Goal: Information Seeking & Learning: Learn about a topic

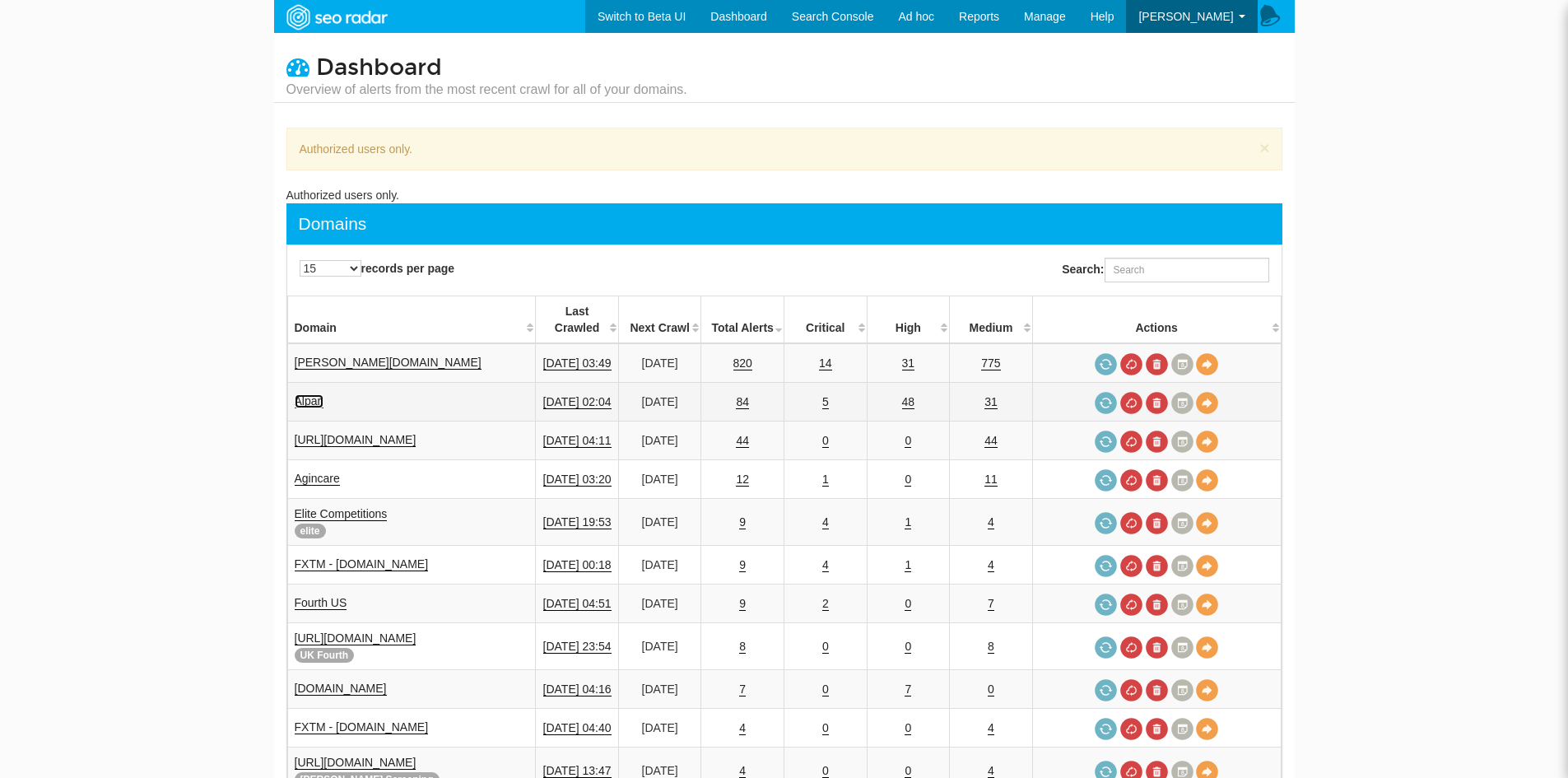
click at [315, 395] on link "Alpari" at bounding box center [309, 401] width 30 height 14
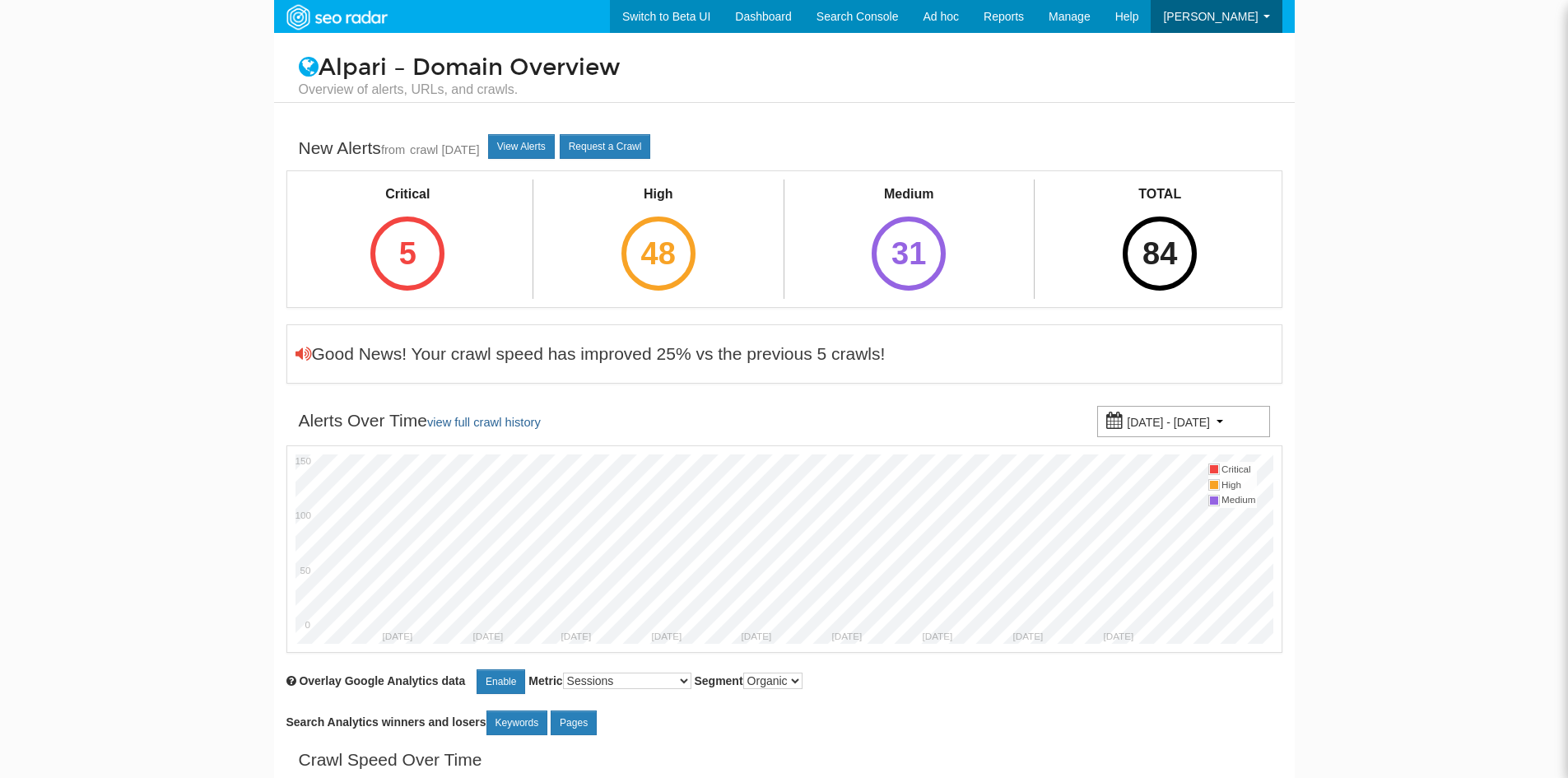
scroll to position [66, 0]
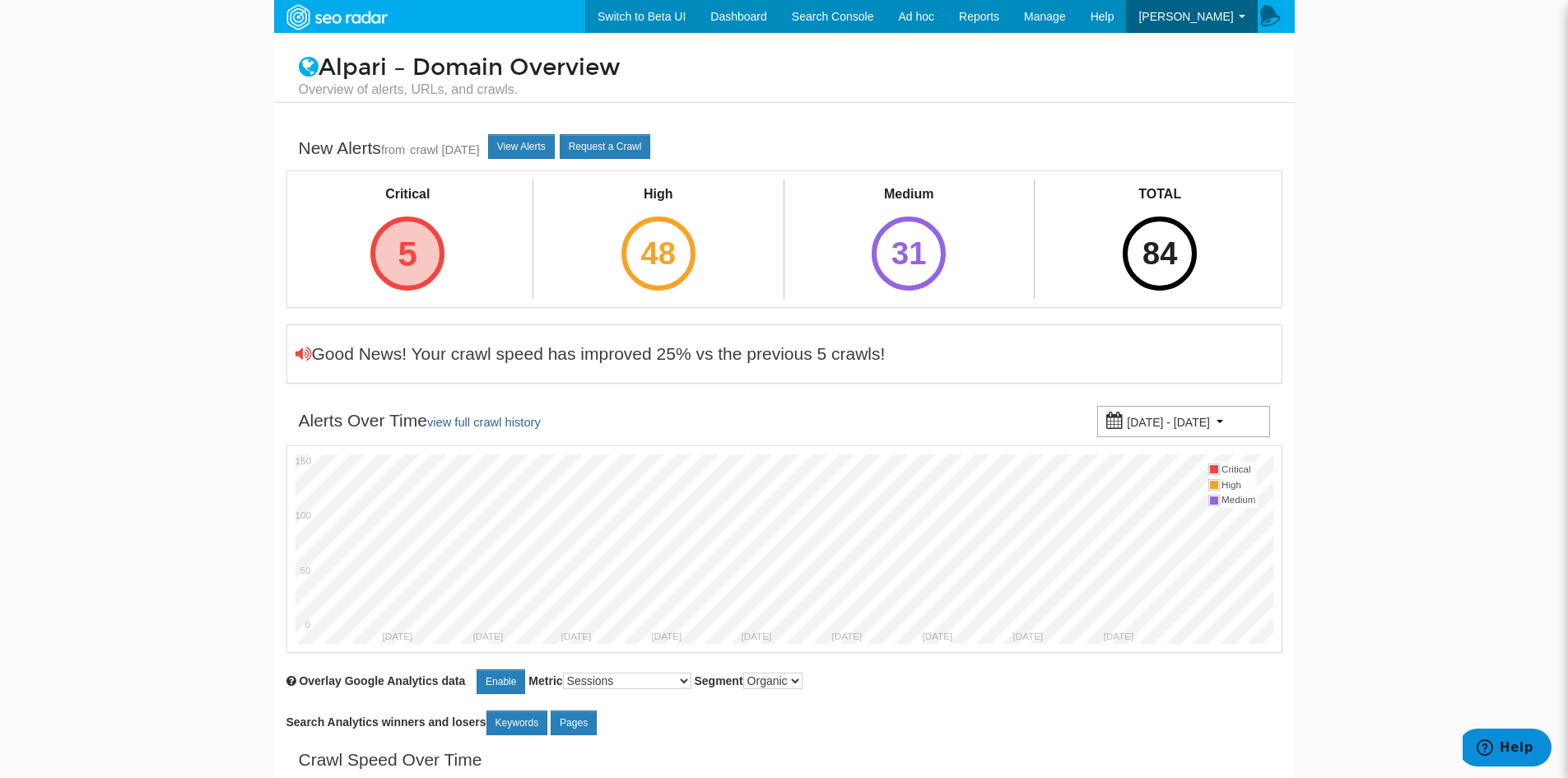
click at [411, 225] on div "5" at bounding box center [407, 253] width 74 height 74
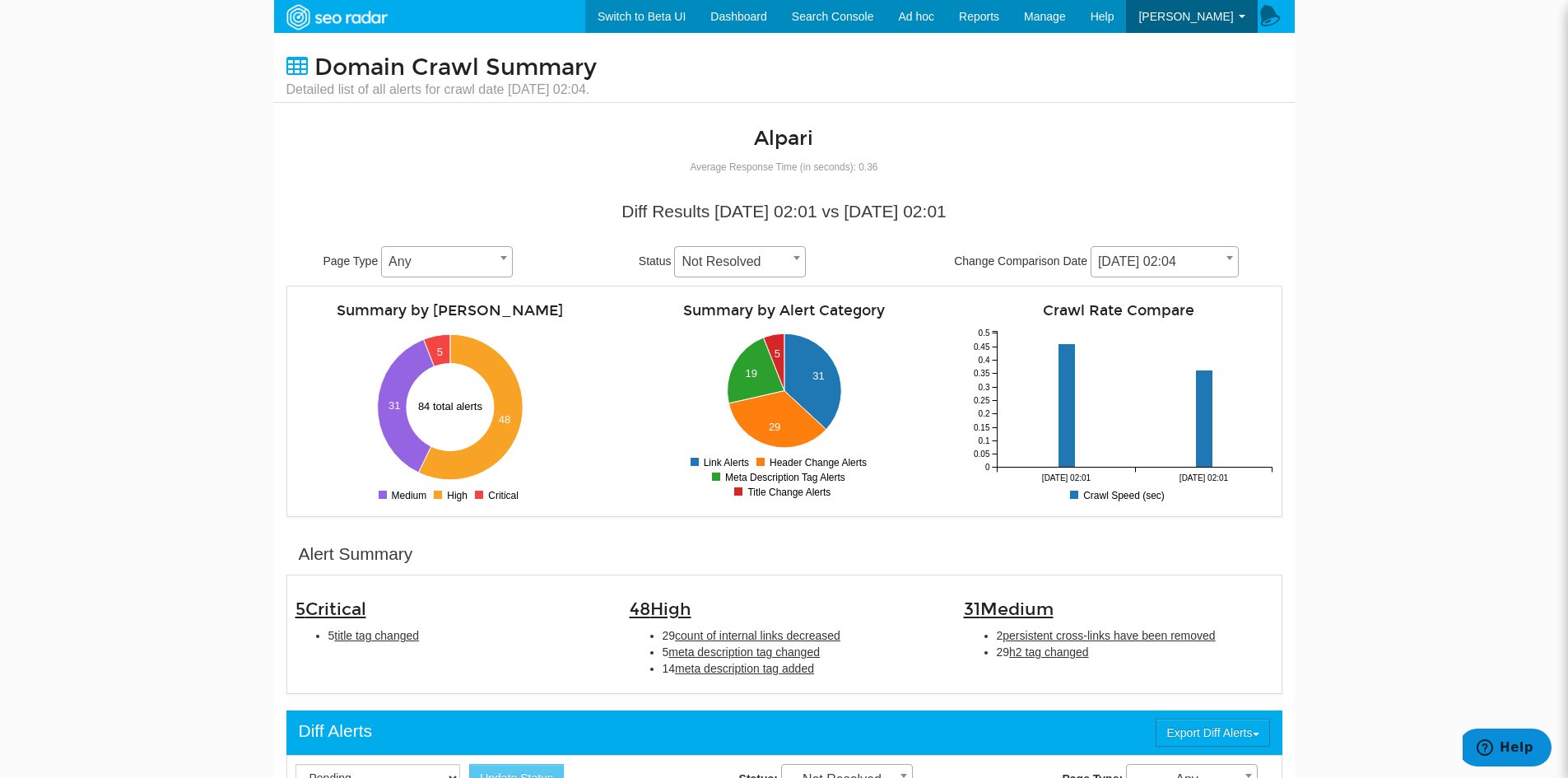
scroll to position [577, 0]
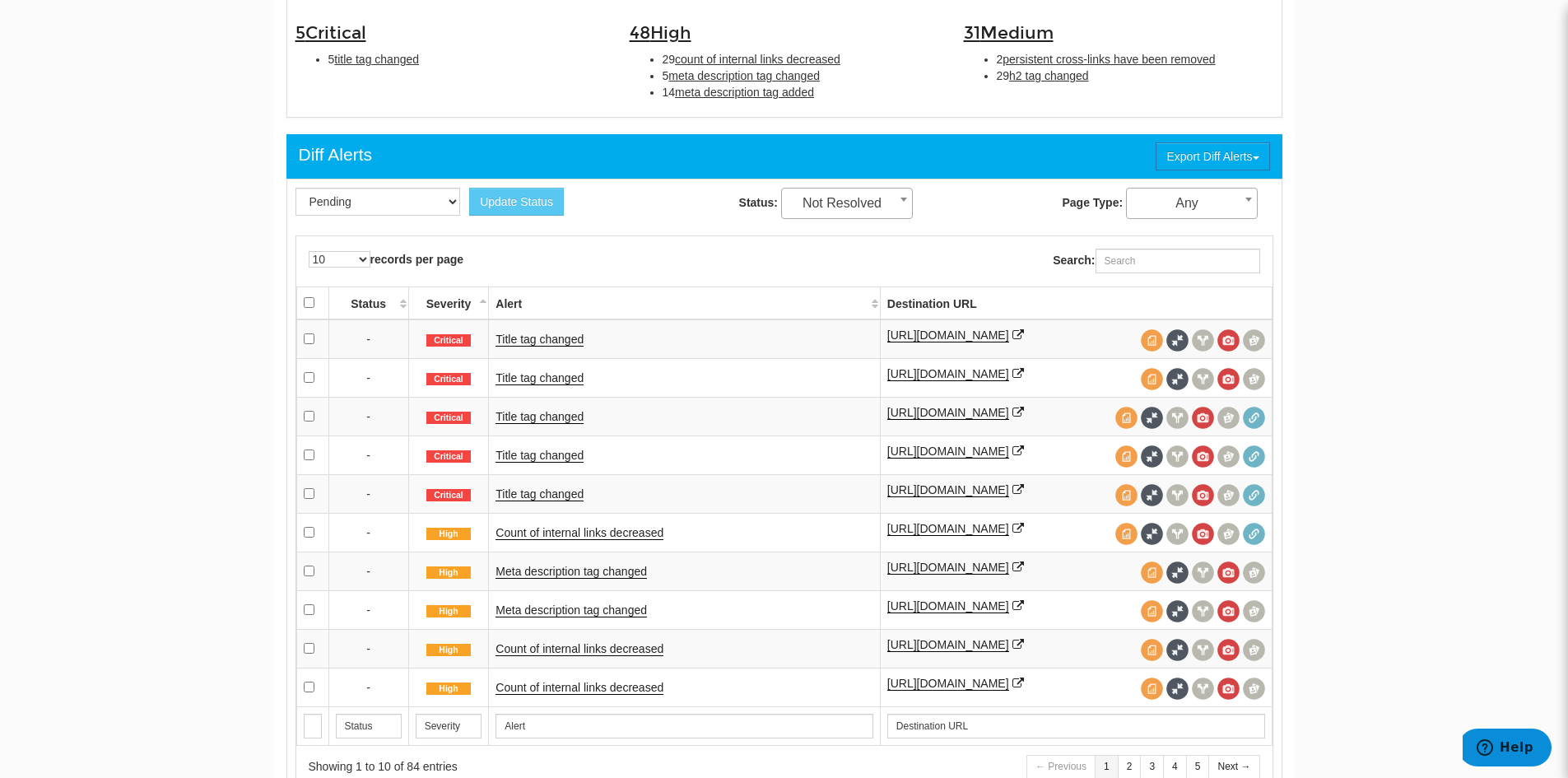
click at [551, 332] on td "Title tag changed" at bounding box center [685, 338] width 391 height 39
click at [551, 338] on link "Title tag changed" at bounding box center [539, 339] width 88 height 14
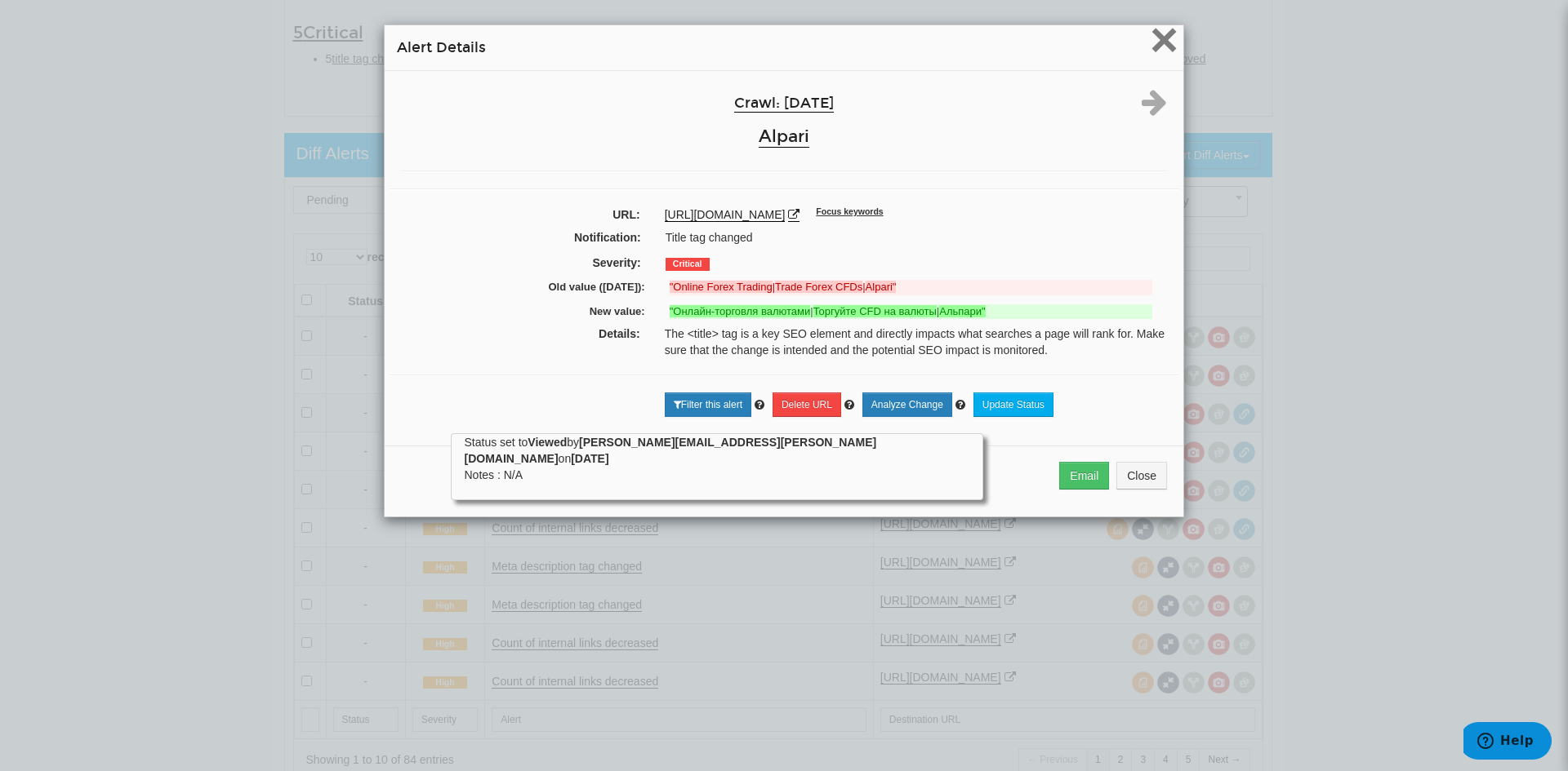
click at [1167, 36] on span "×" at bounding box center [1164, 40] width 29 height 55
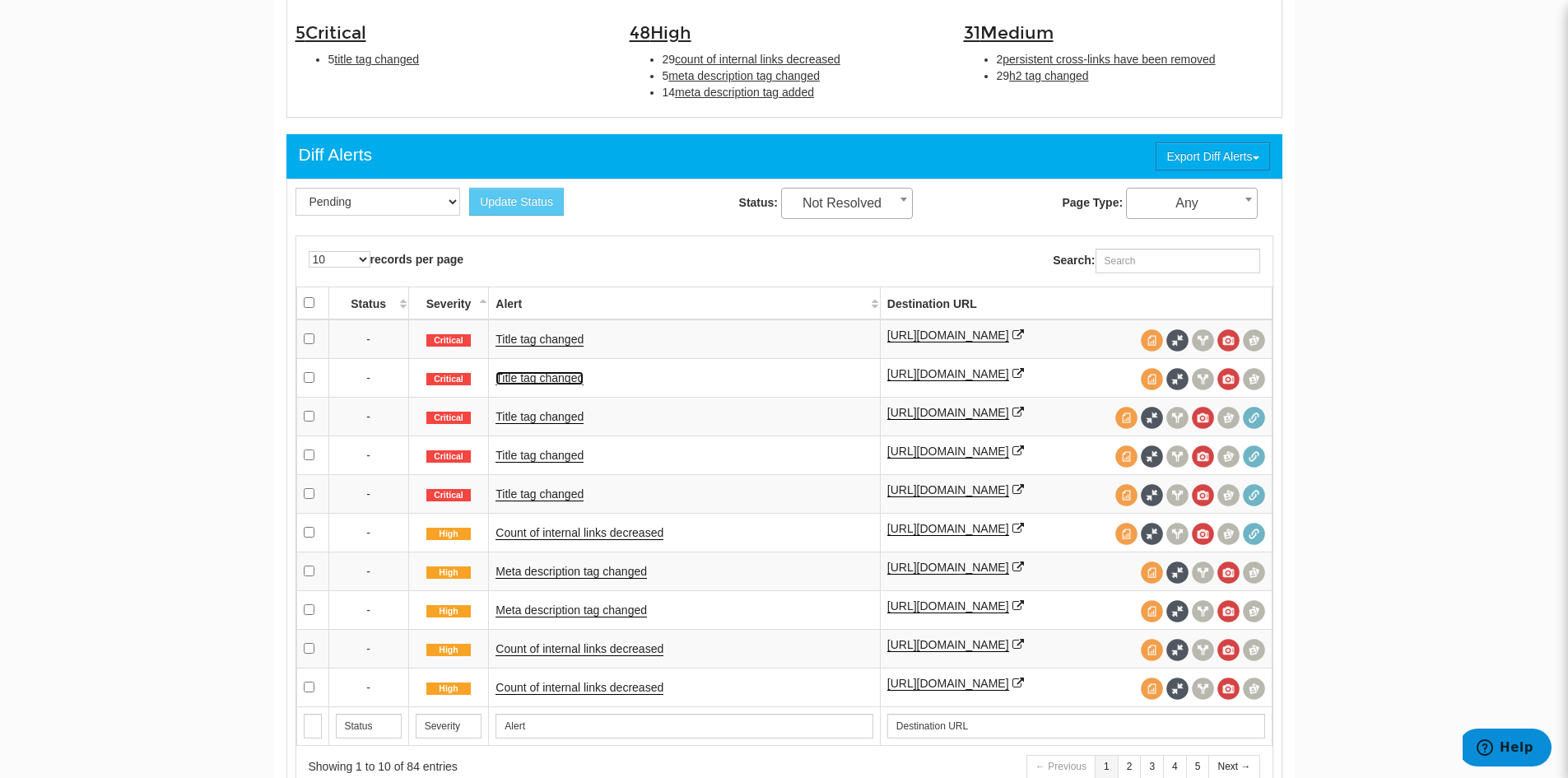
click at [567, 379] on link "Title tag changed" at bounding box center [539, 378] width 88 height 14
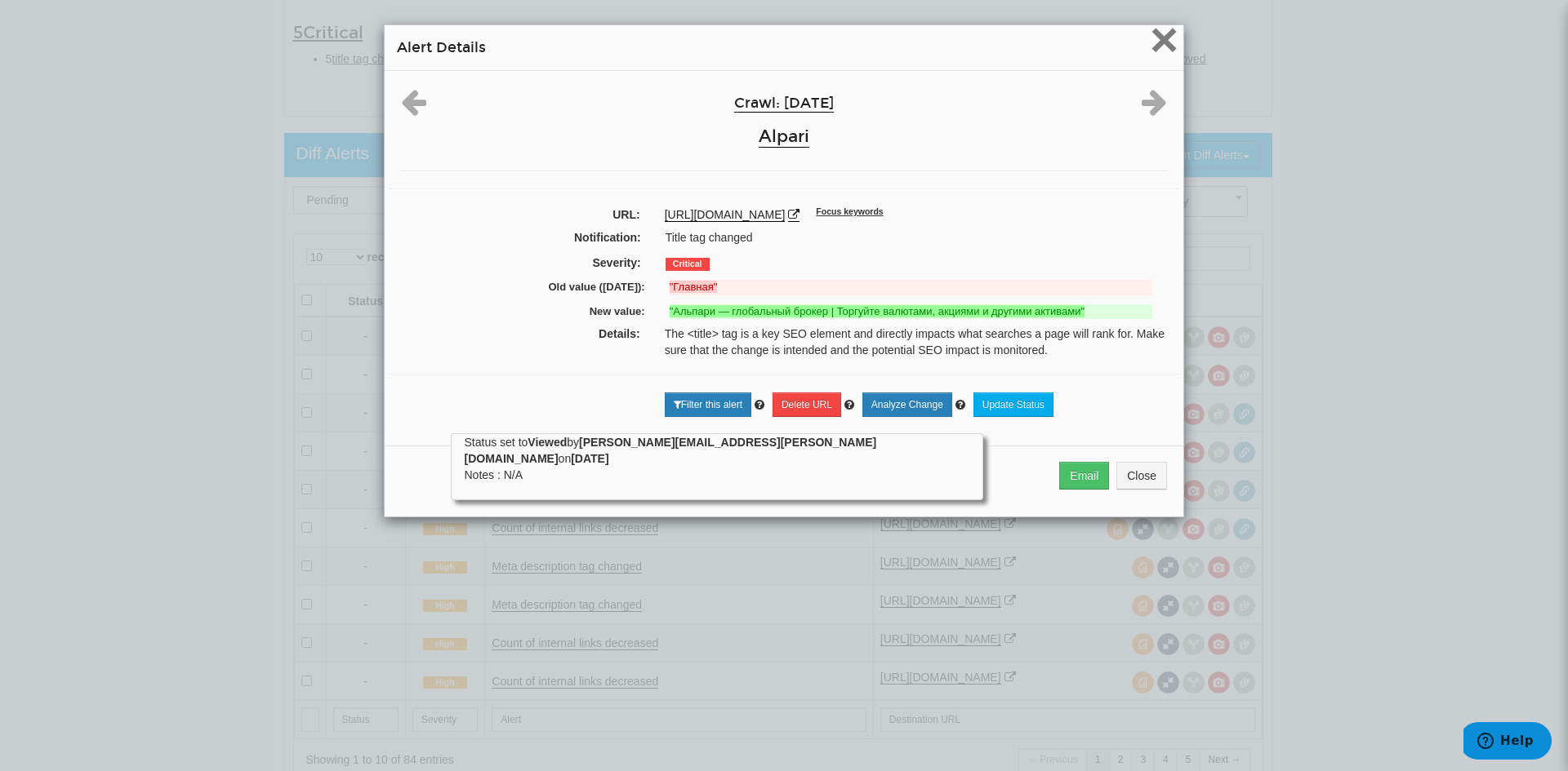
click at [1158, 40] on span "×" at bounding box center [1164, 40] width 29 height 55
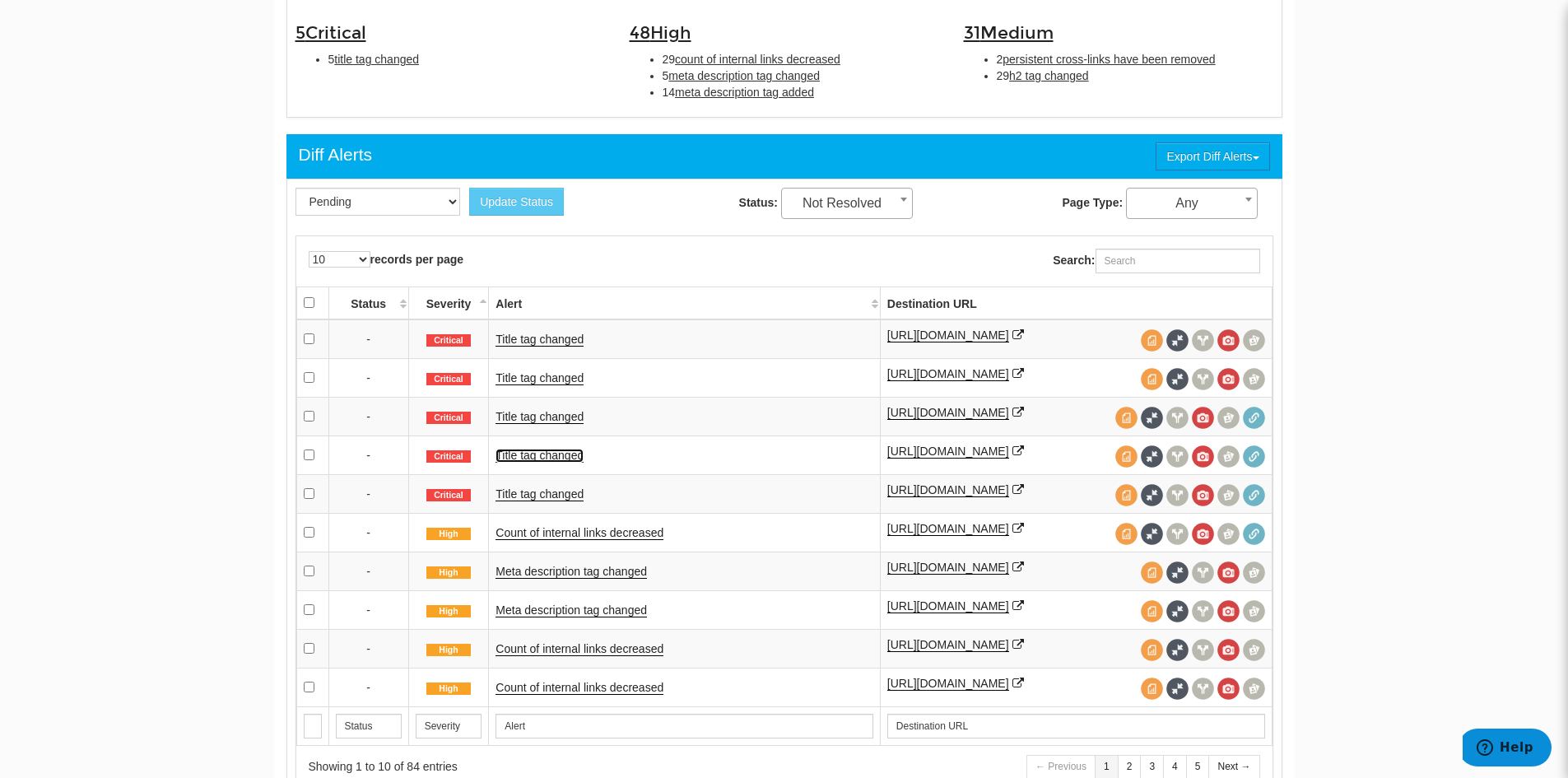
click at [544, 459] on link "Title tag changed" at bounding box center [539, 455] width 88 height 14
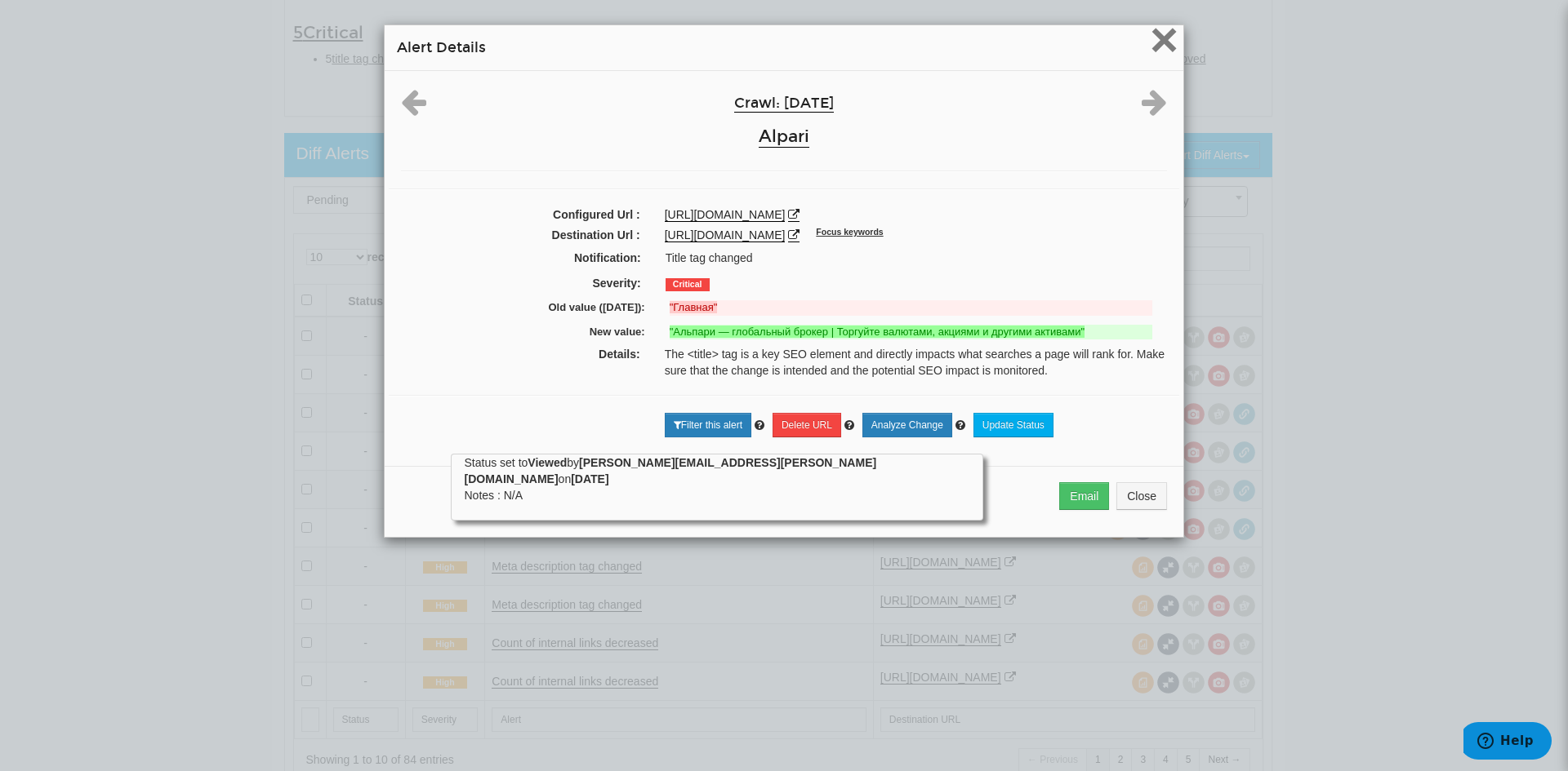
click at [1156, 46] on span "×" at bounding box center [1164, 40] width 29 height 55
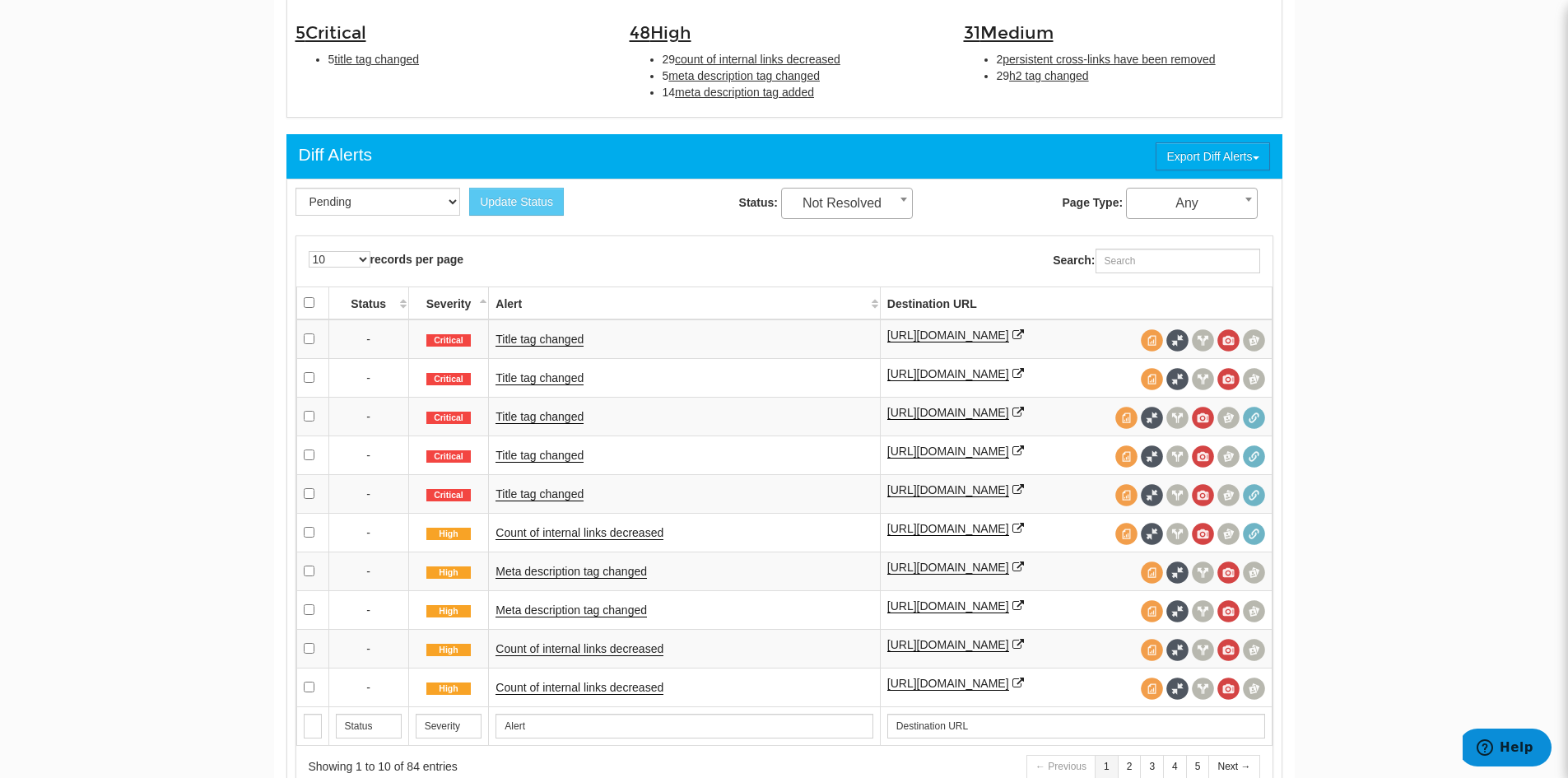
scroll to position [659, 0]
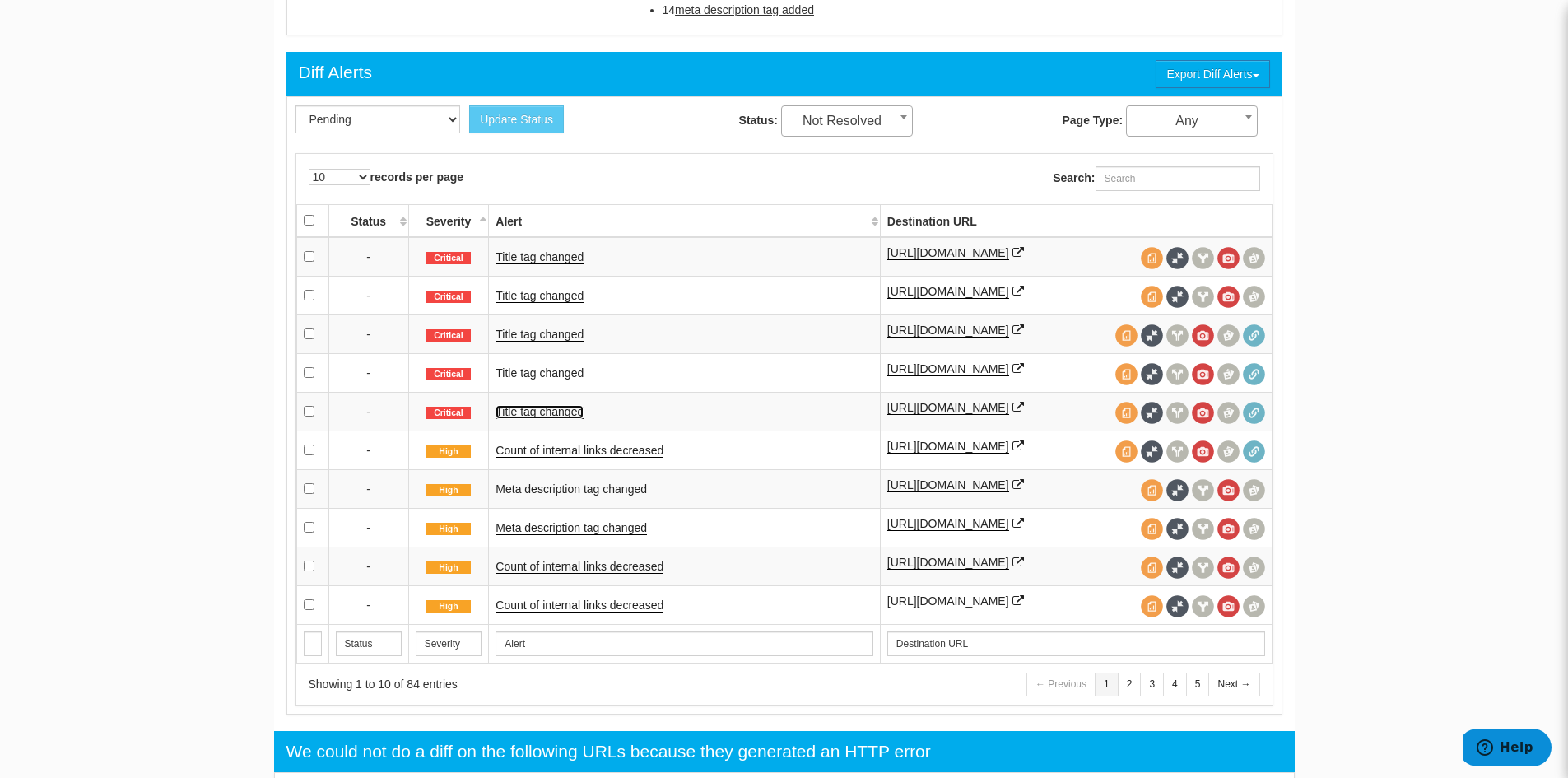
click at [564, 408] on link "Title tag changed" at bounding box center [539, 411] width 88 height 14
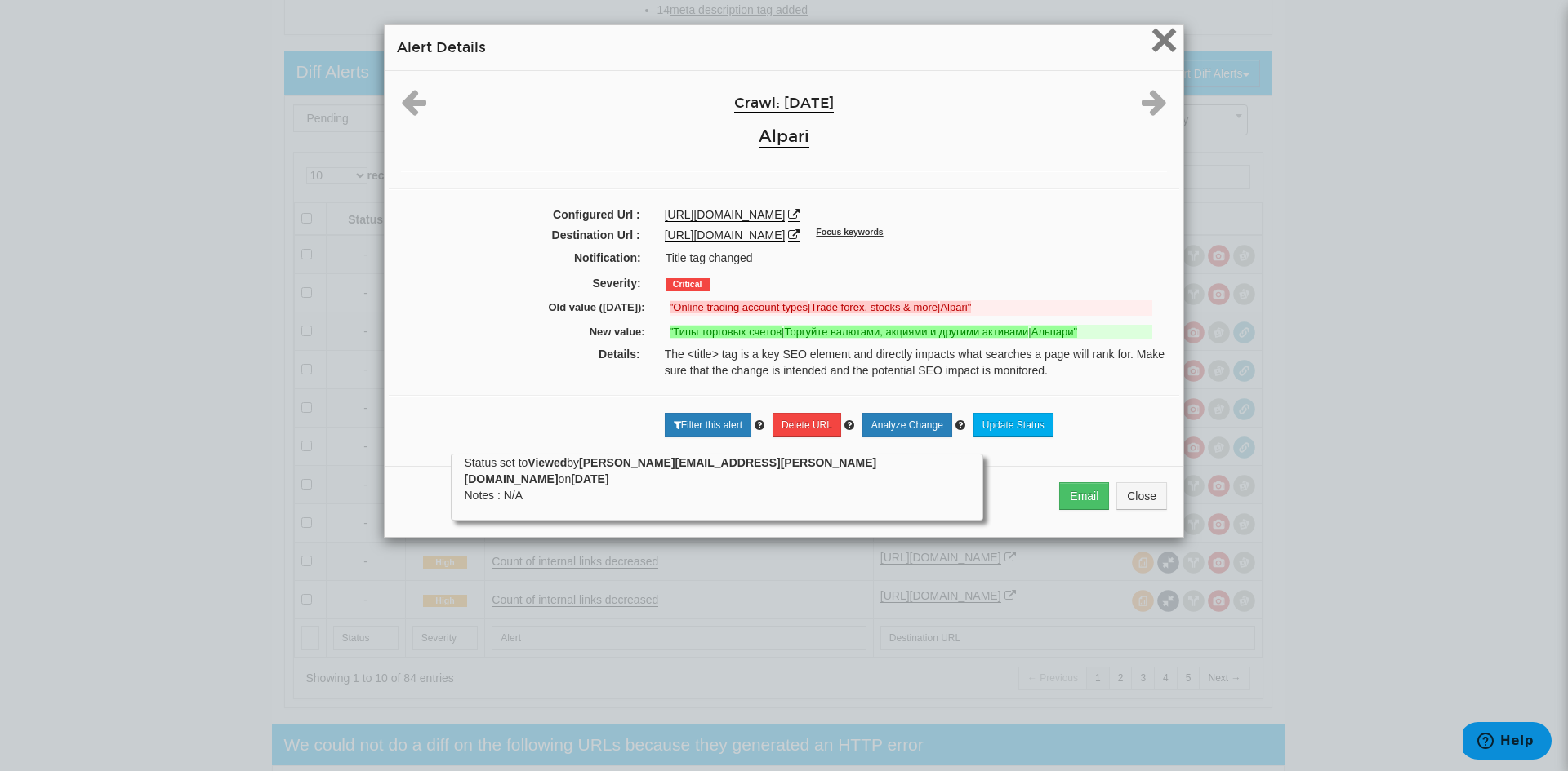
click at [1161, 49] on span "×" at bounding box center [1164, 40] width 29 height 55
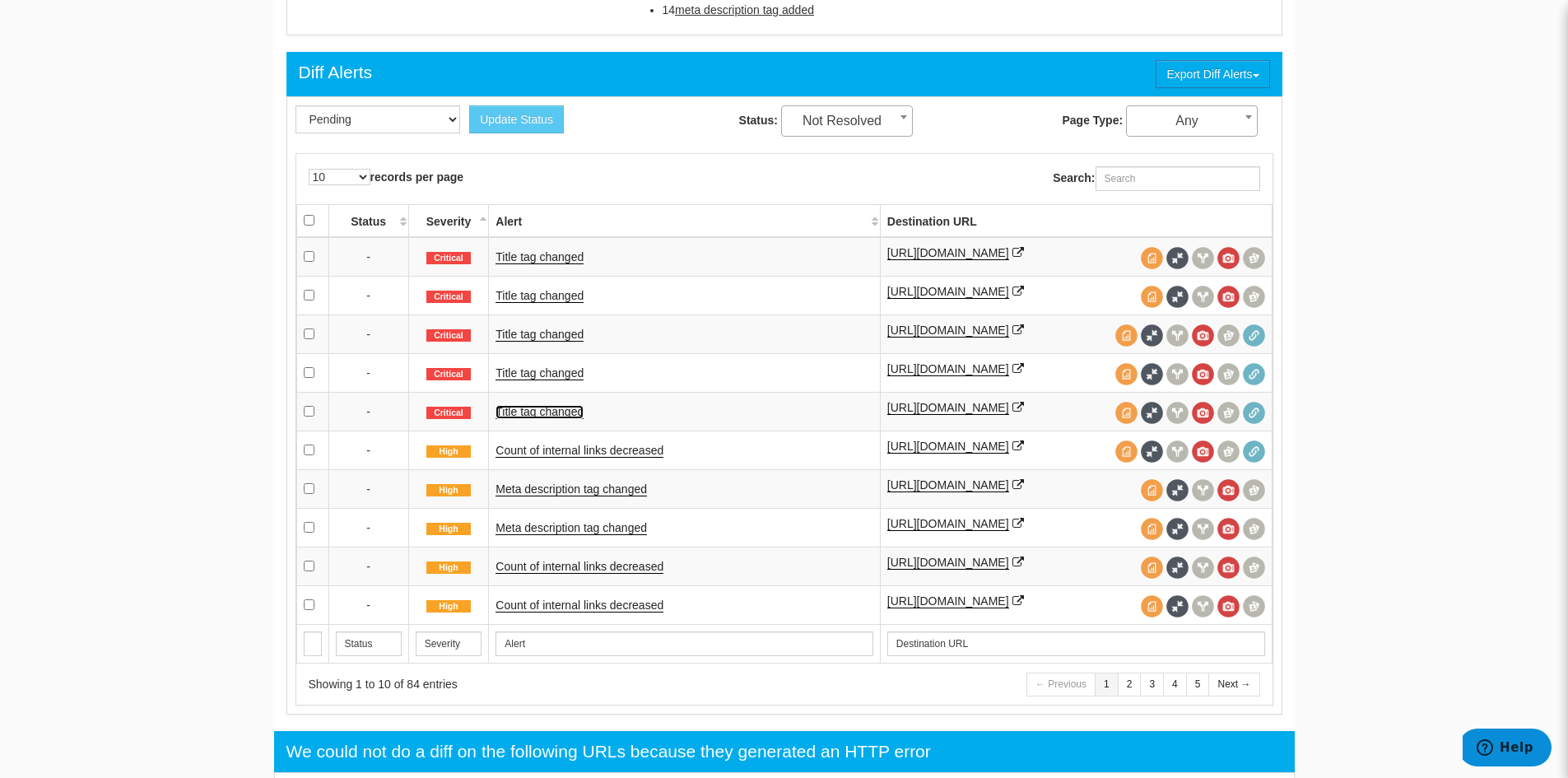
click at [566, 409] on link "Title tag changed" at bounding box center [539, 411] width 88 height 14
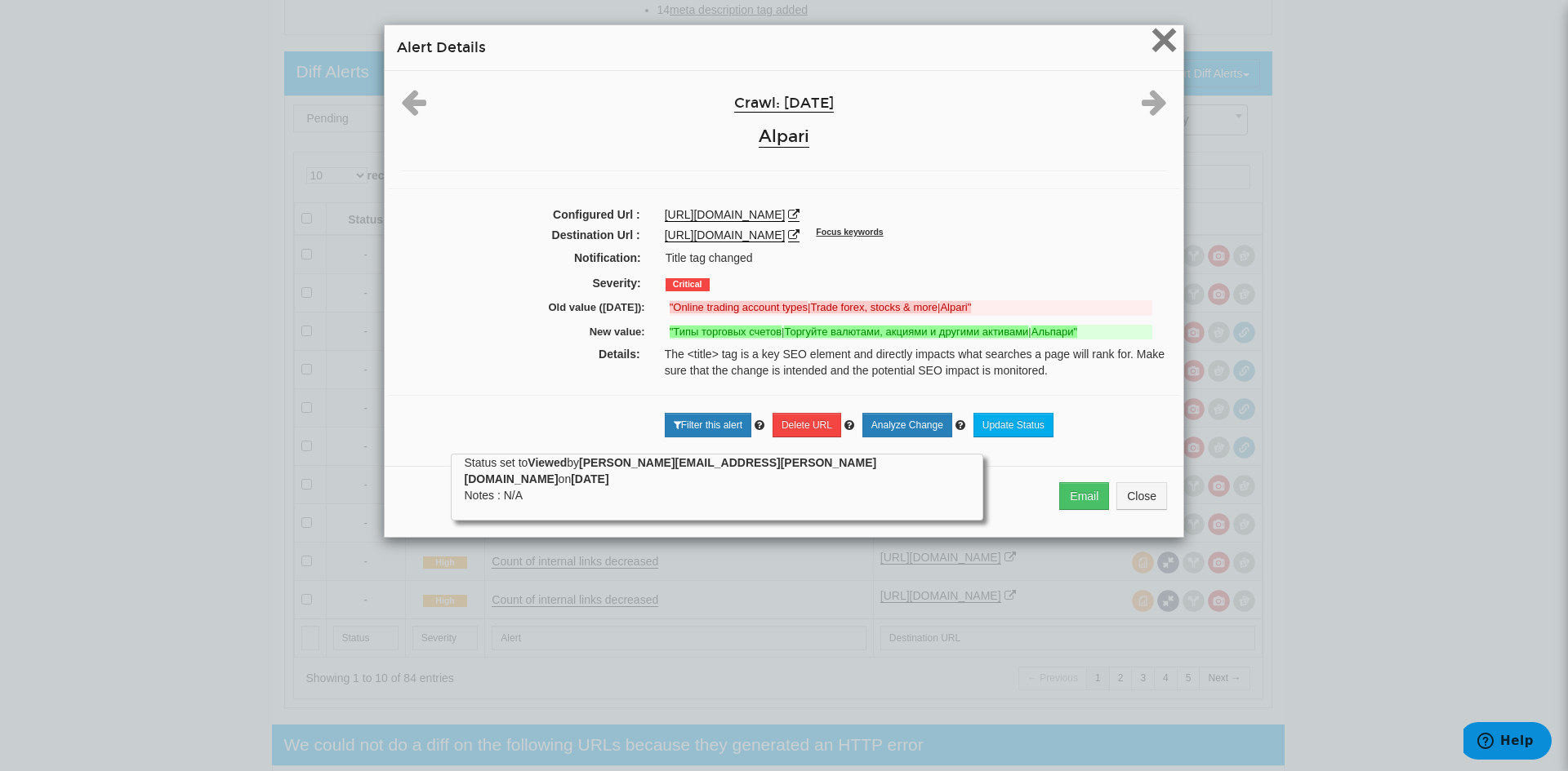
click at [1149, 41] on span "×" at bounding box center [1164, 40] width 29 height 55
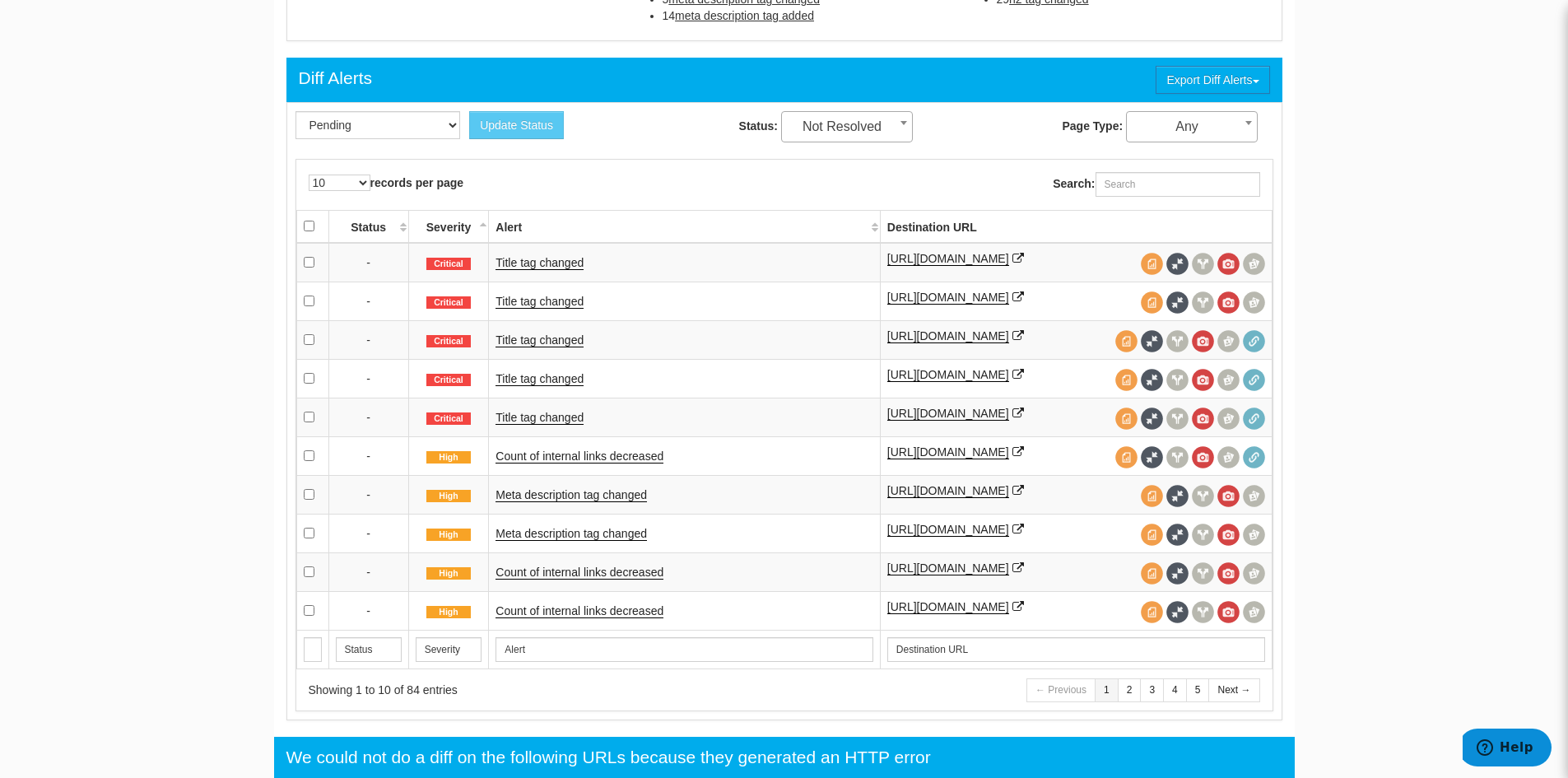
scroll to position [742, 0]
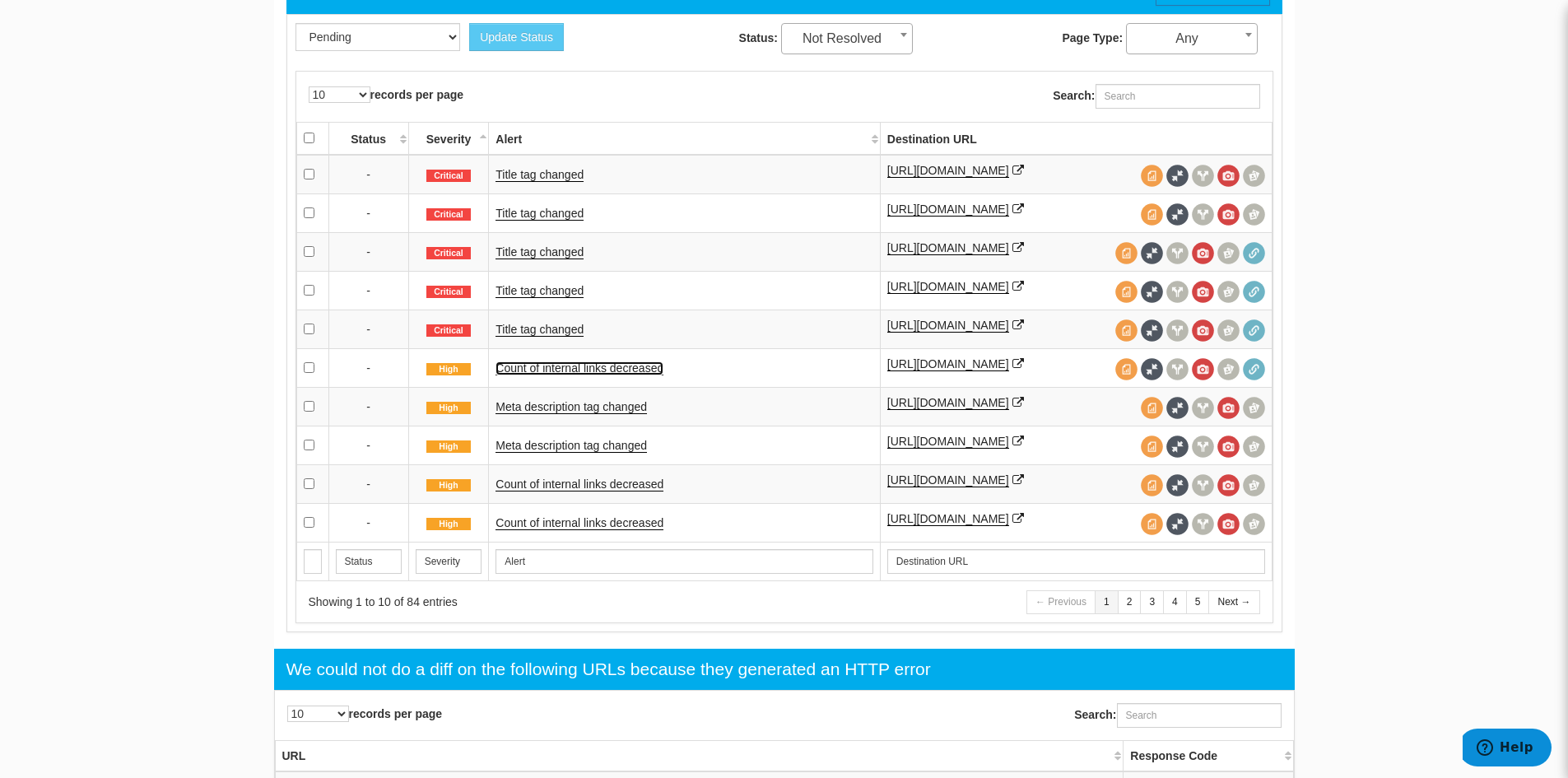
click at [582, 369] on link "Count of internal links decreased" at bounding box center [579, 368] width 168 height 14
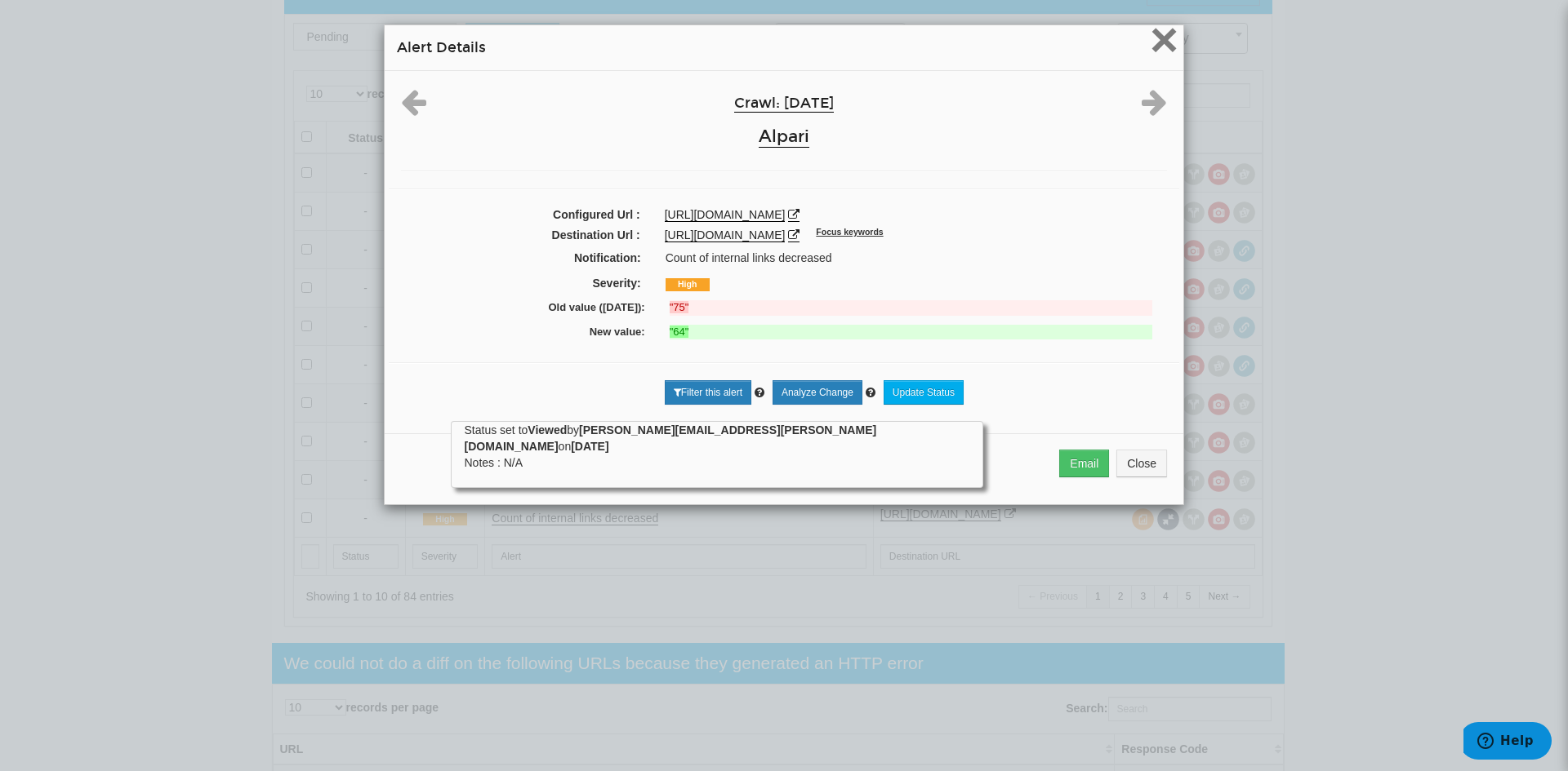
click at [1162, 32] on span "×" at bounding box center [1164, 40] width 29 height 55
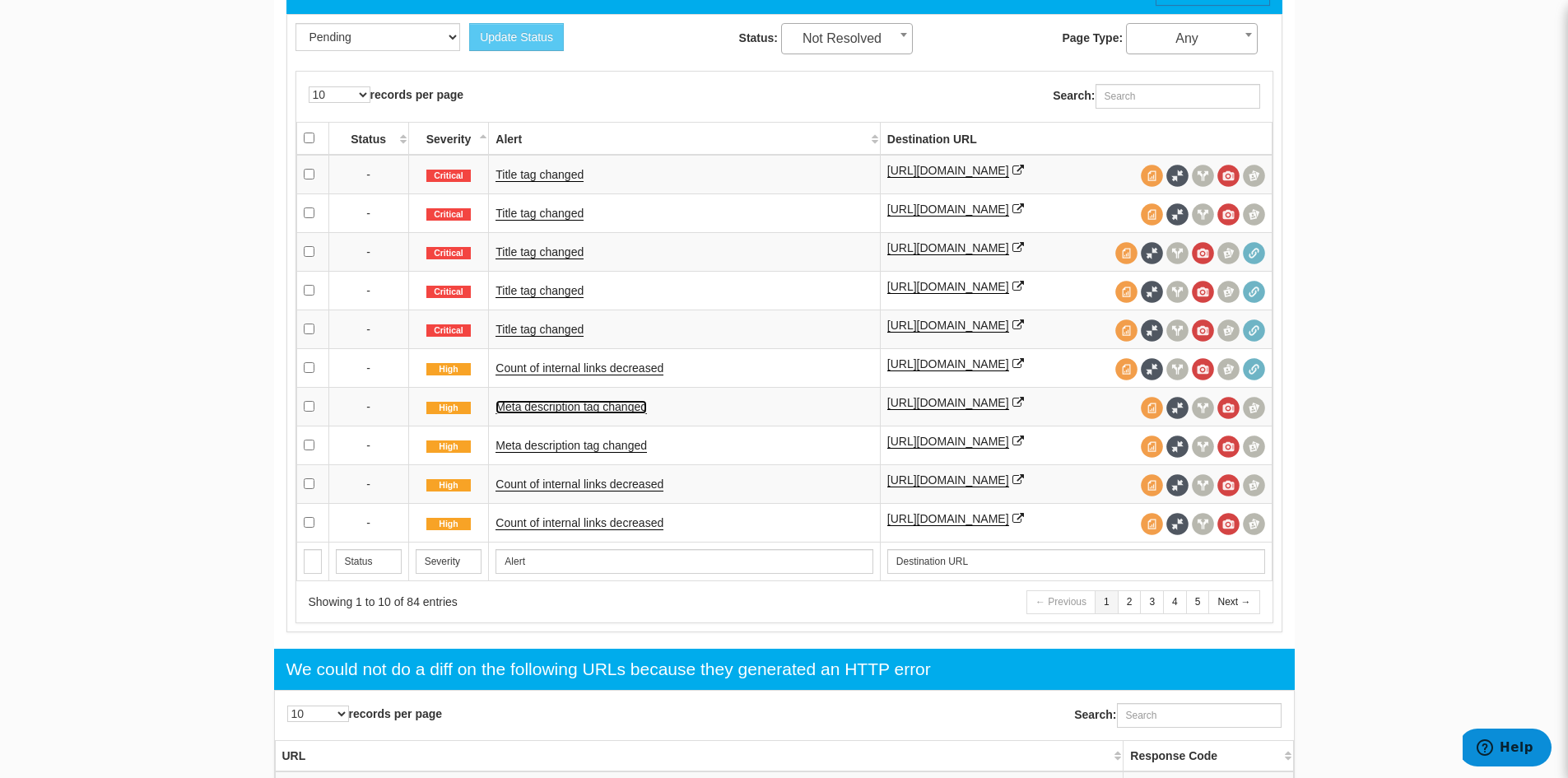
click at [628, 412] on link "Meta description tag changed" at bounding box center [571, 407] width 152 height 14
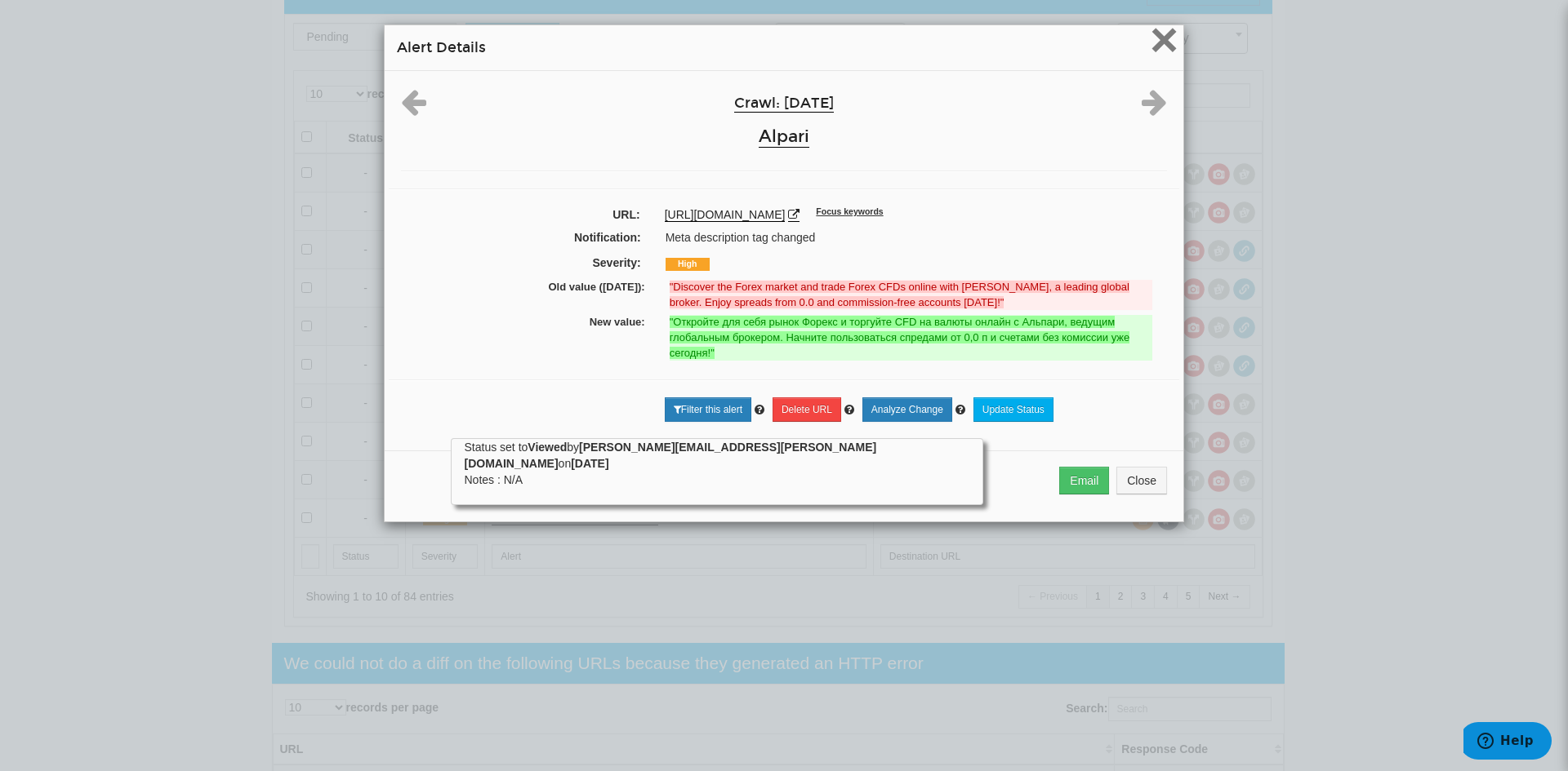
click at [1161, 38] on span "×" at bounding box center [1164, 40] width 29 height 55
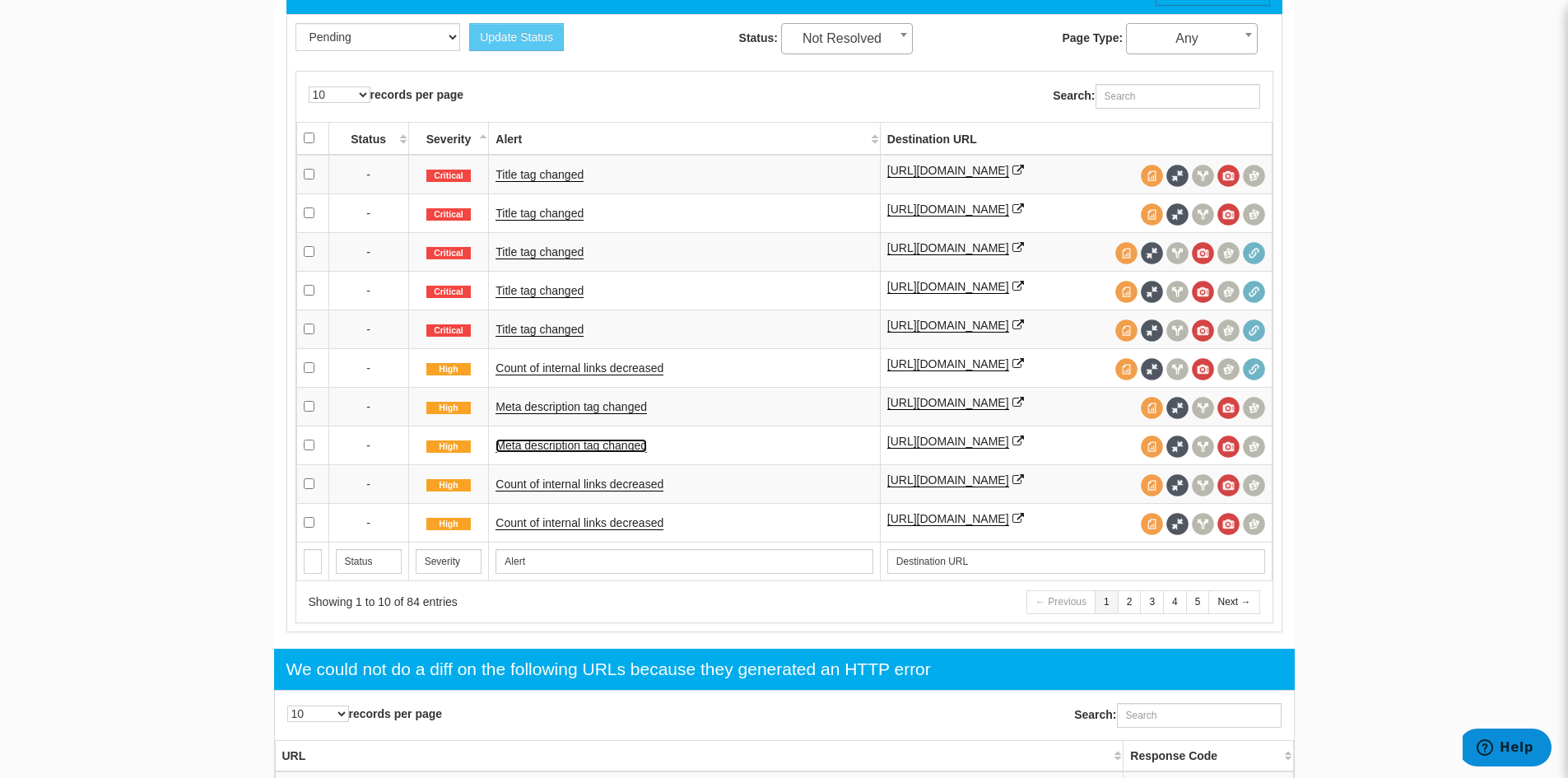
click at [587, 446] on link "Meta description tag changed" at bounding box center [571, 445] width 152 height 14
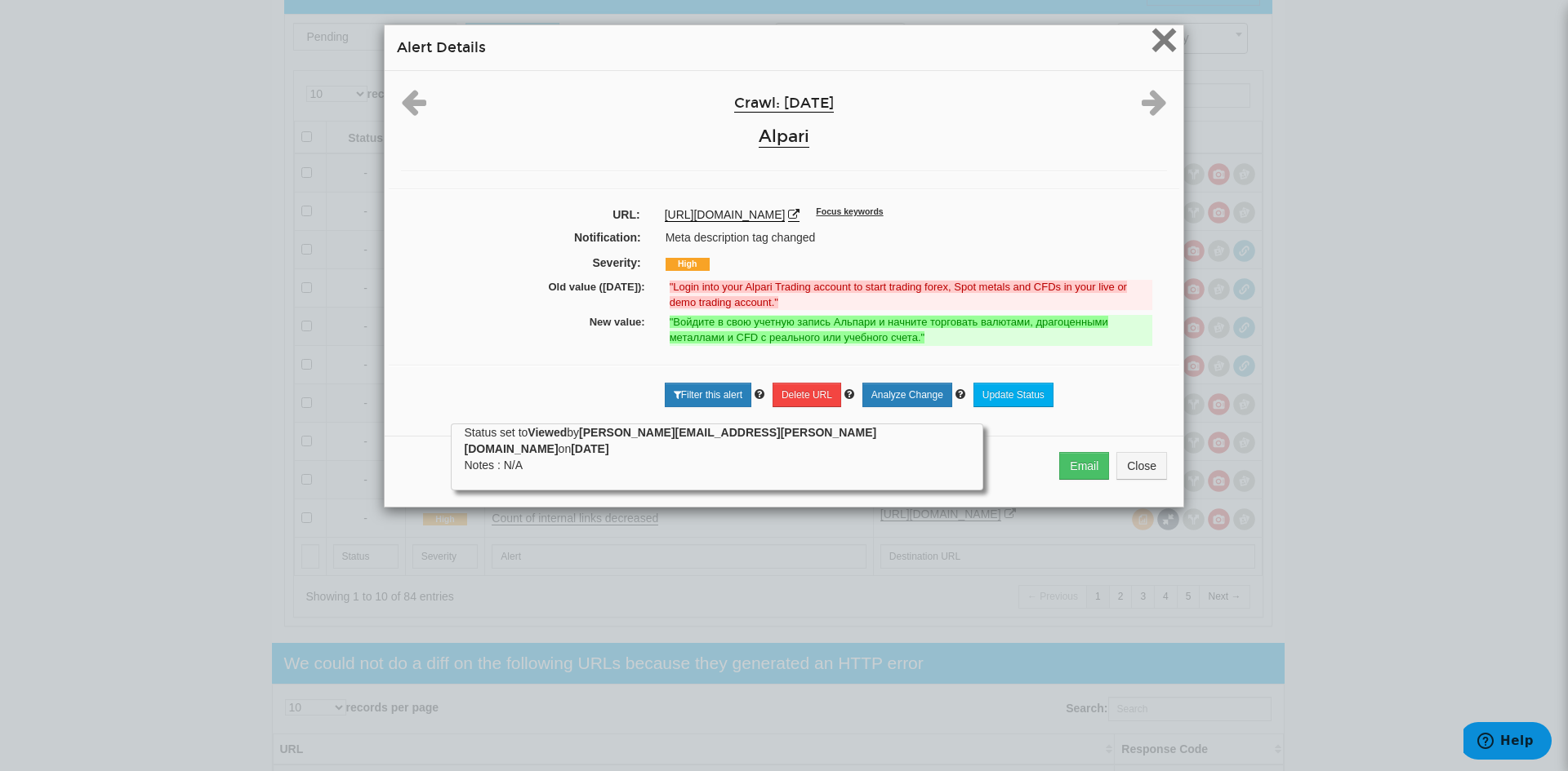
click at [1158, 47] on span "×" at bounding box center [1164, 40] width 29 height 55
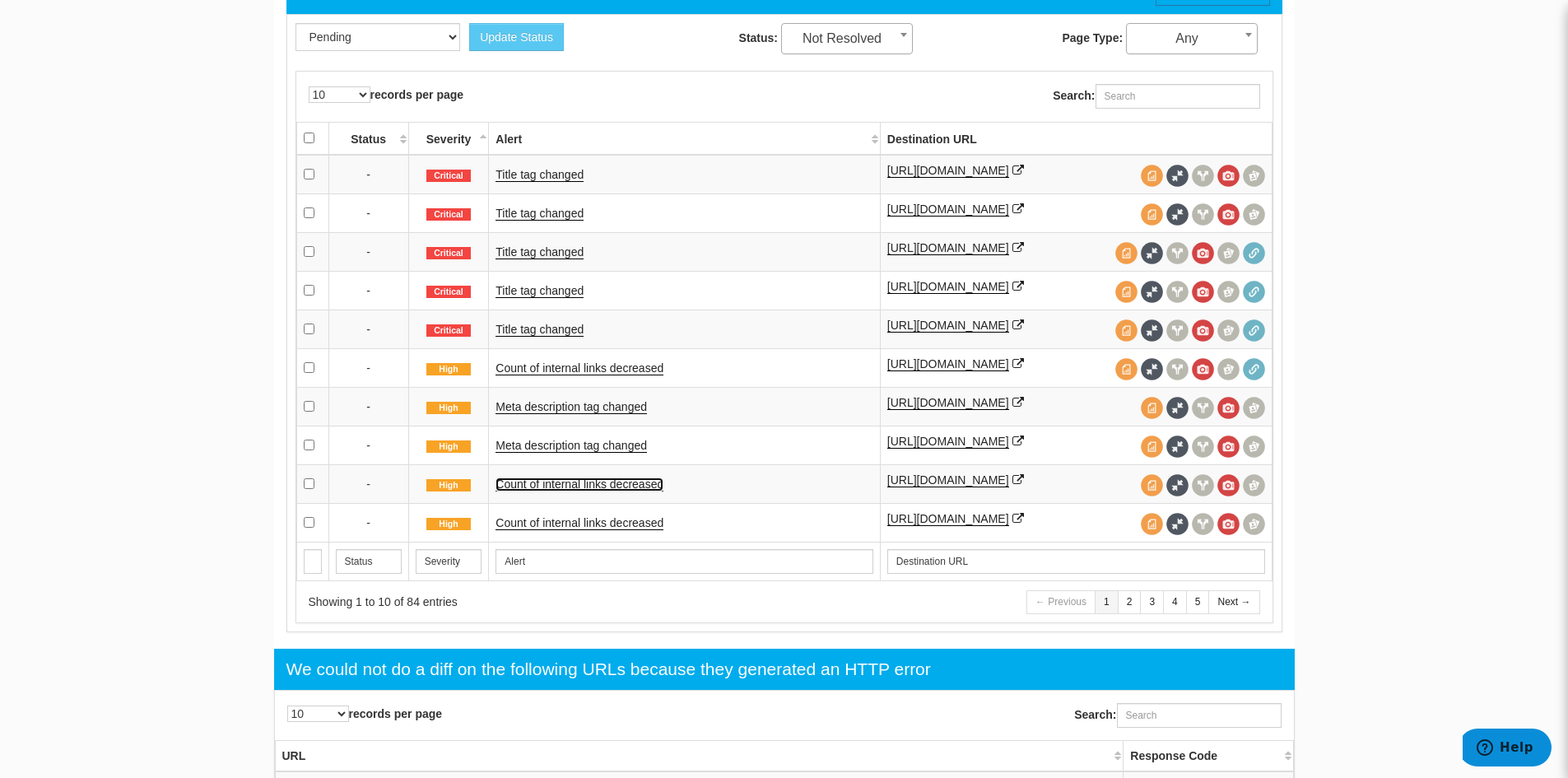
click at [624, 482] on link "Count of internal links decreased" at bounding box center [579, 484] width 168 height 14
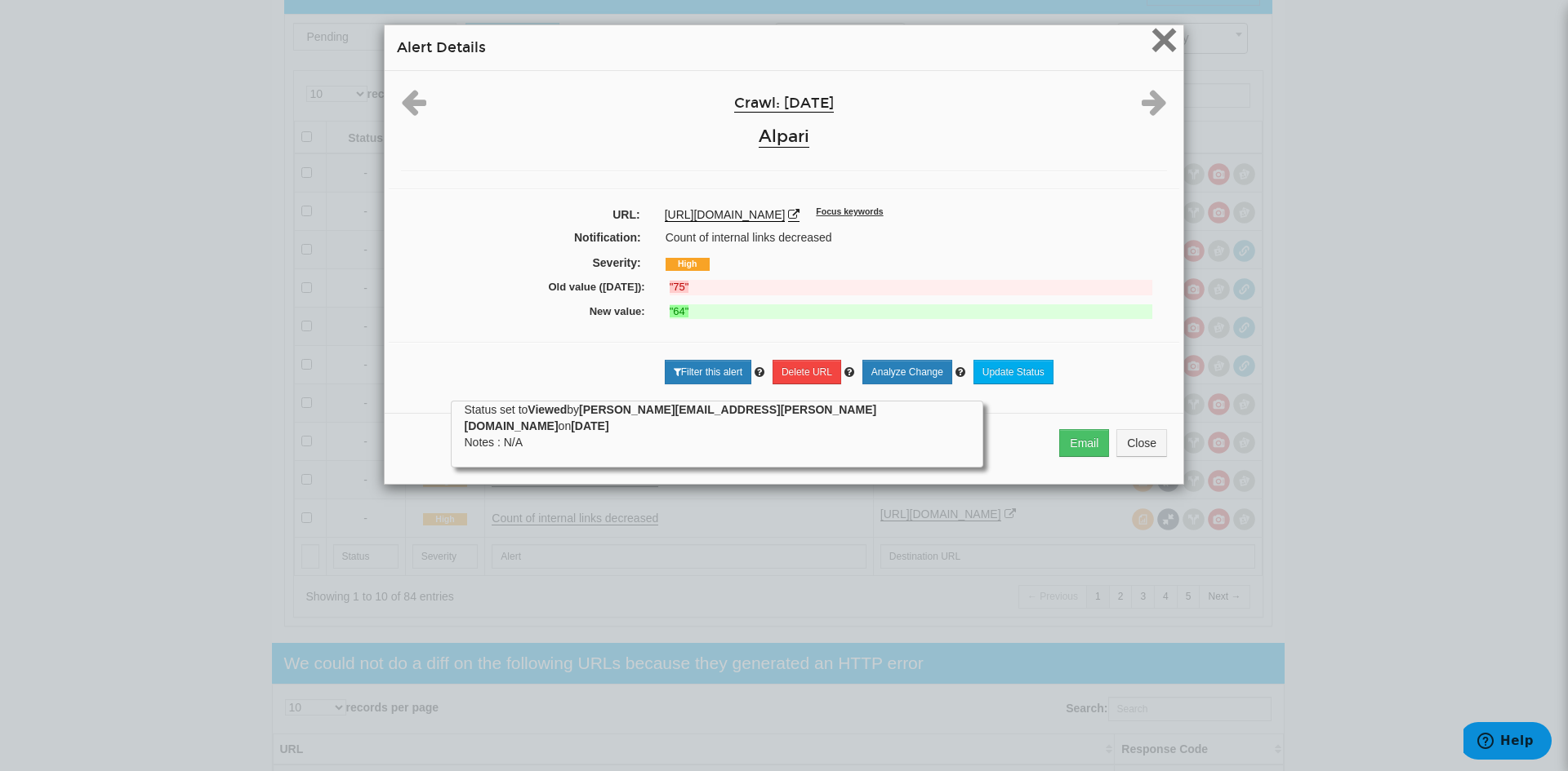
click at [1164, 49] on span "×" at bounding box center [1164, 40] width 29 height 55
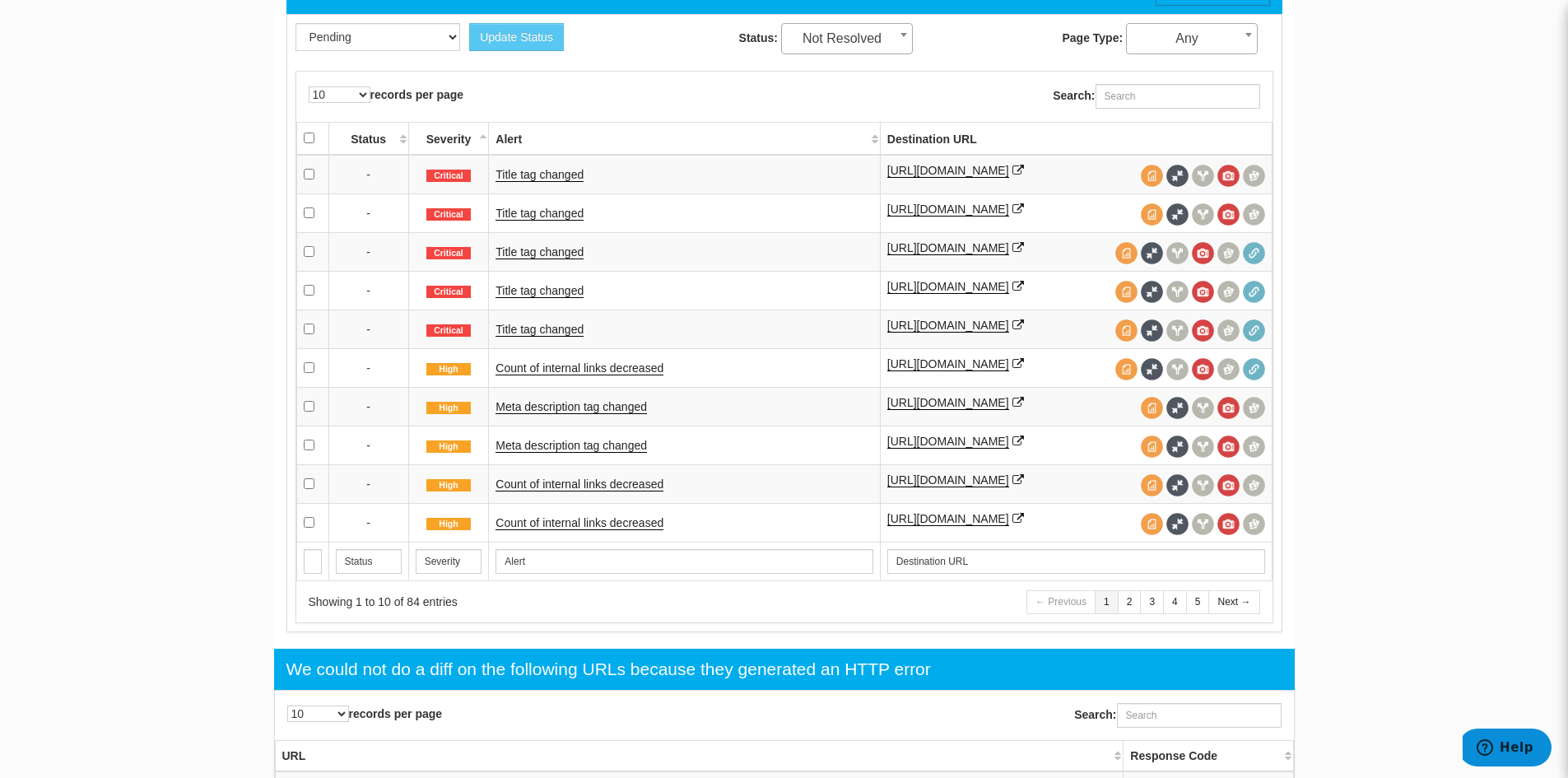
click at [1134, 629] on div "Update Status Pending Viewed Resolved Status: All Pending Viewed Resolved Not P…" at bounding box center [784, 323] width 996 height 619
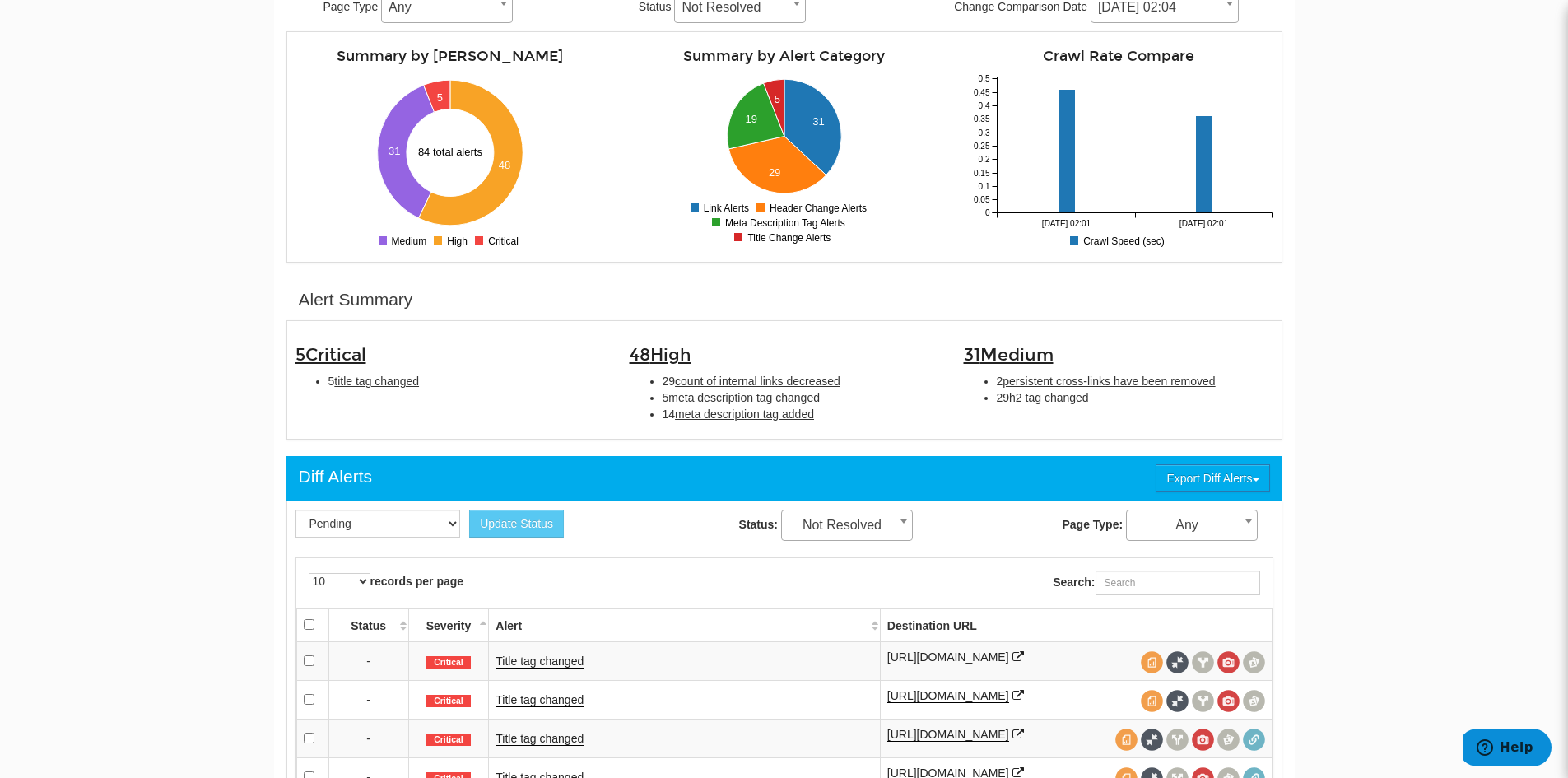
scroll to position [248, 0]
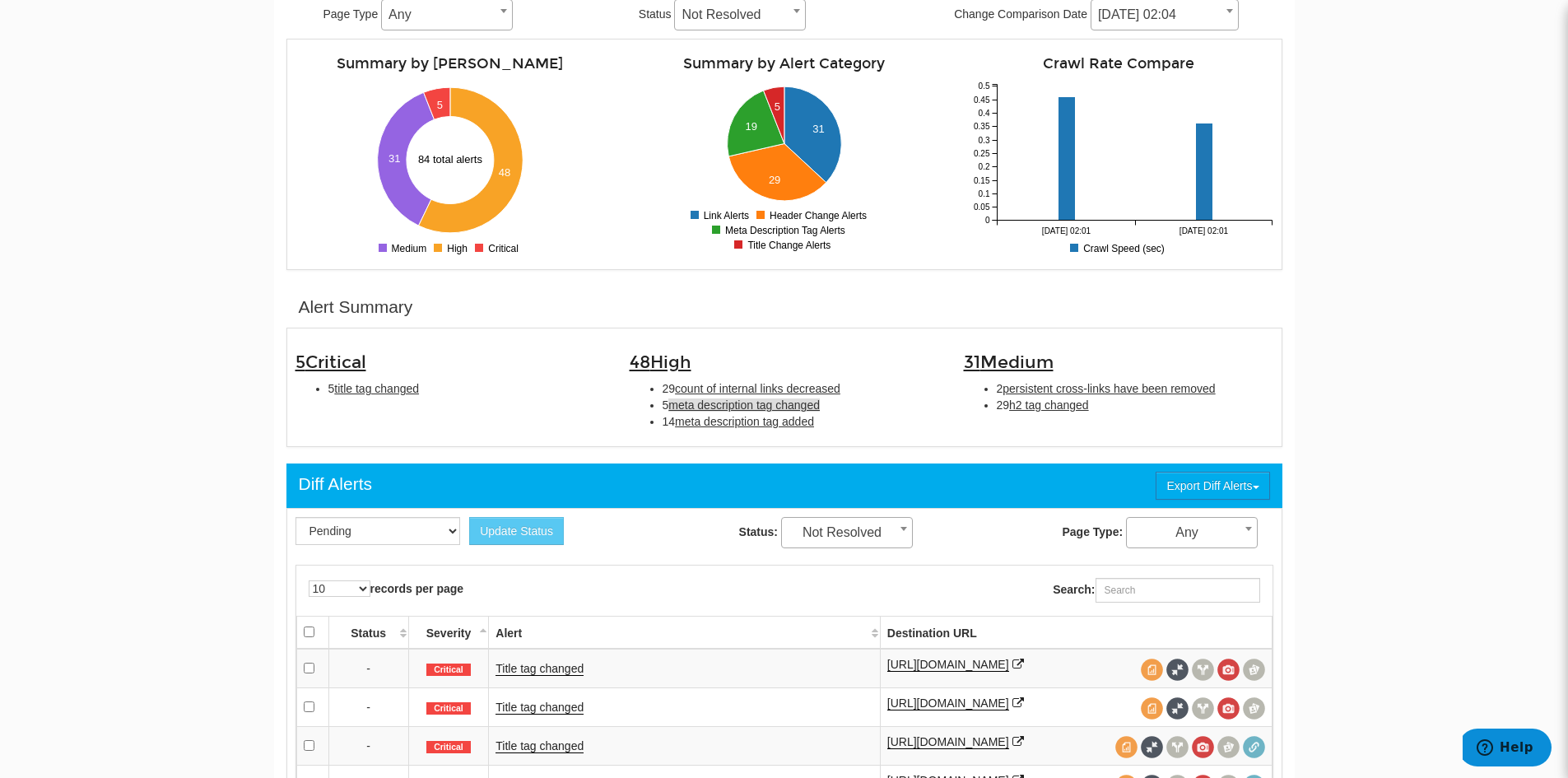
click at [775, 407] on span "meta description tag changed" at bounding box center [744, 405] width 152 height 13
type input "meta description tag changed"
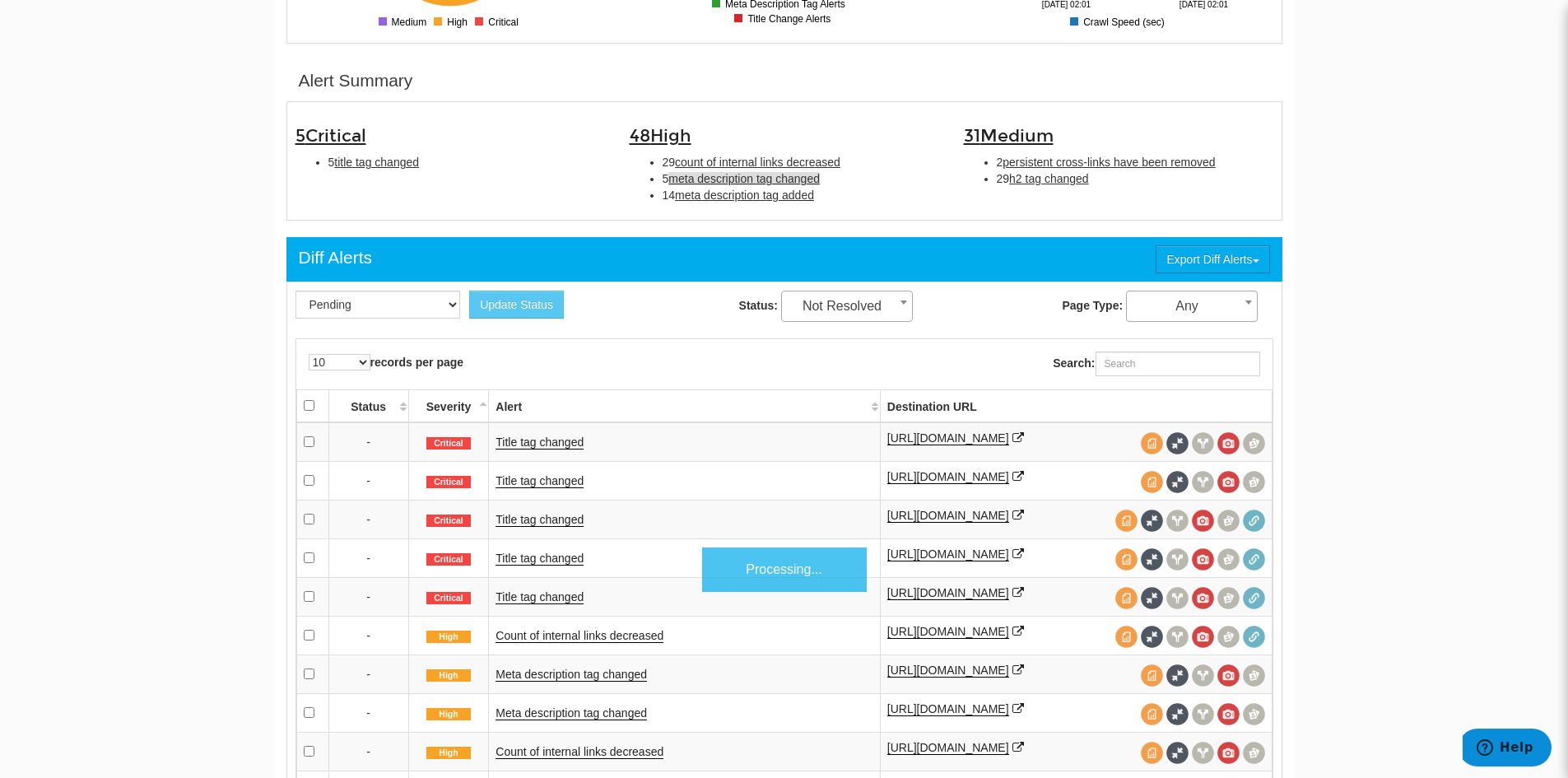
scroll to position [533, 0]
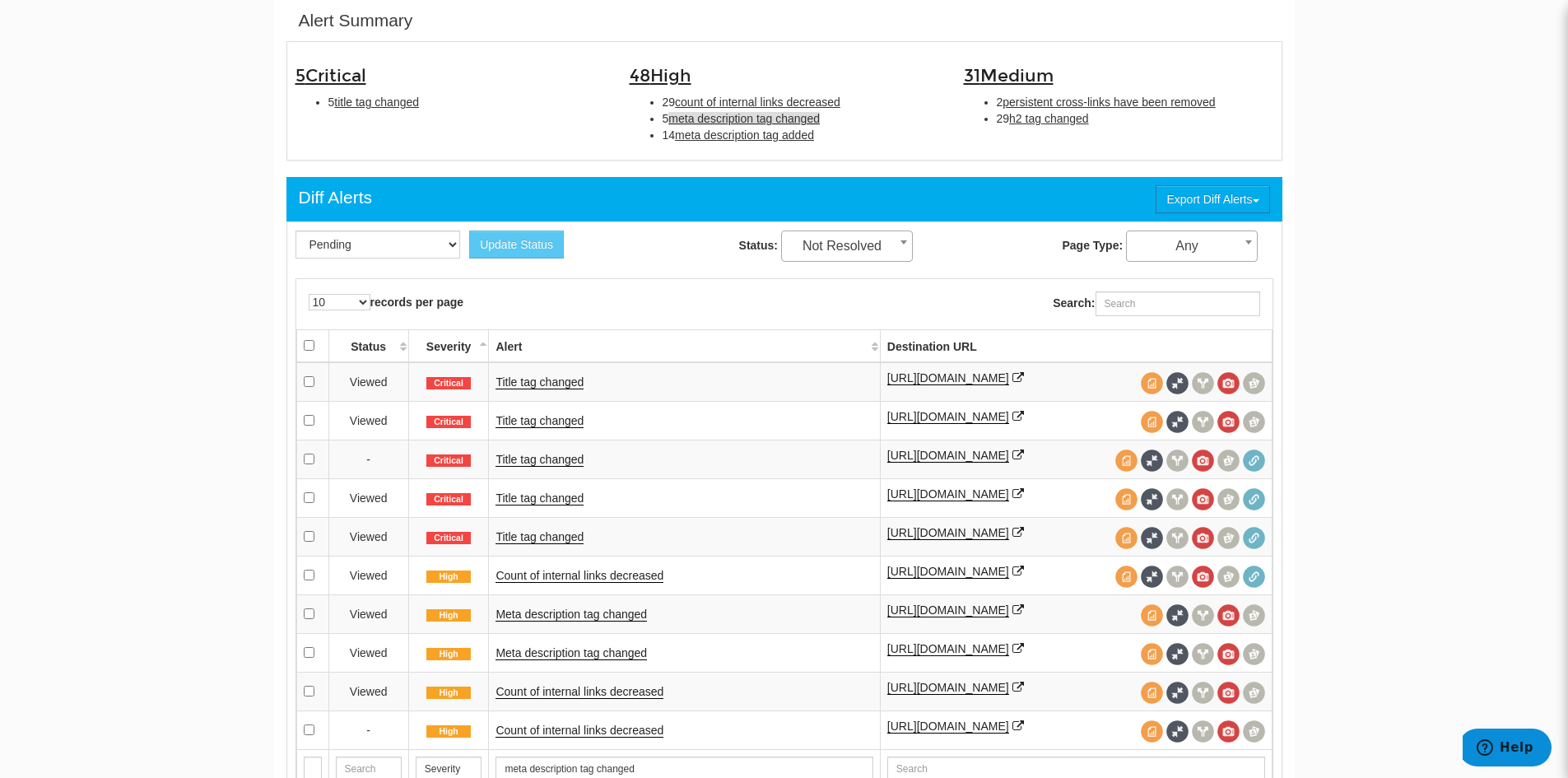
click at [754, 118] on span "meta description tag changed" at bounding box center [744, 118] width 152 height 13
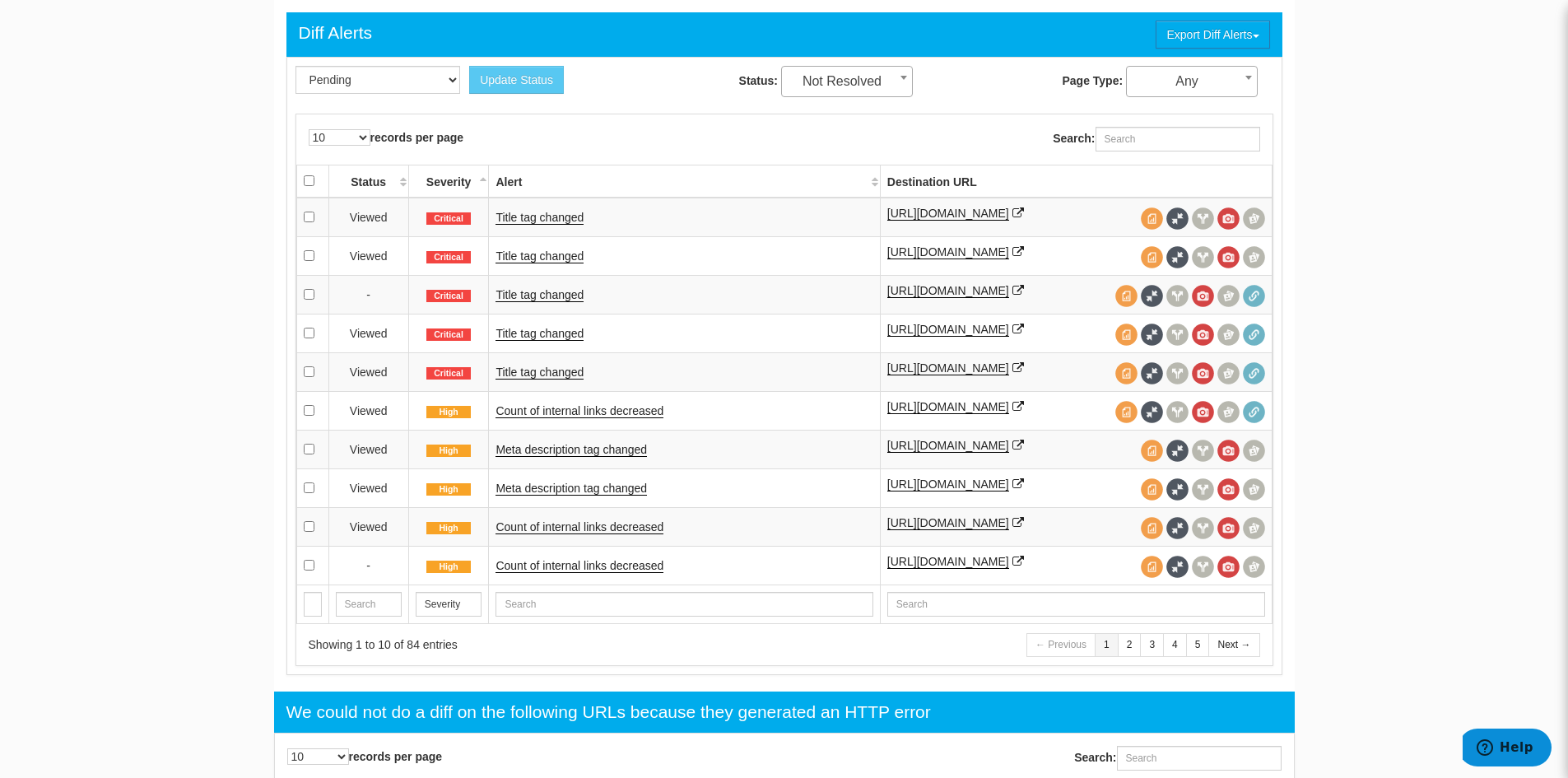
scroll to position [369, 0]
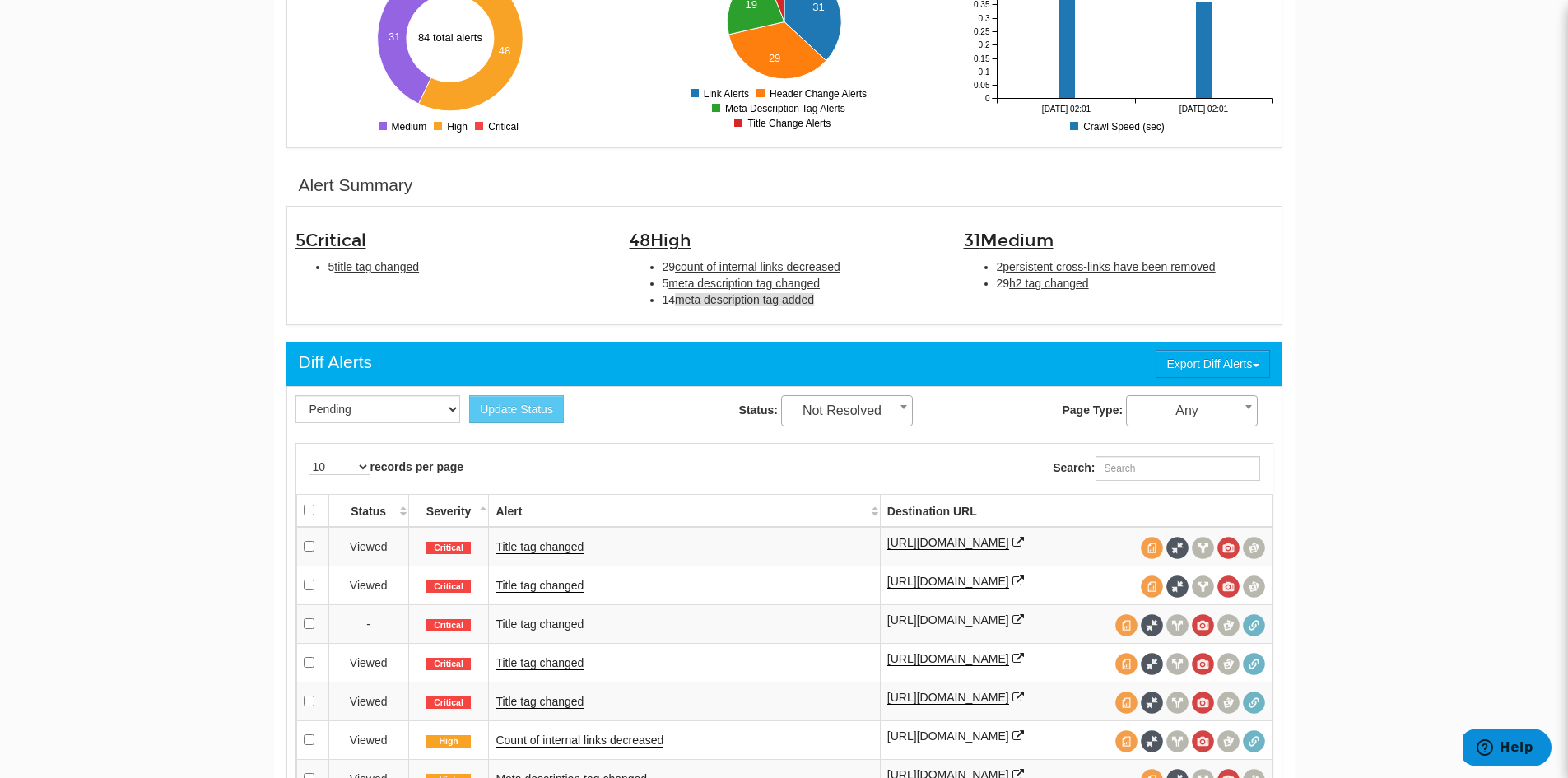
click at [789, 299] on span "meta description tag added" at bounding box center [744, 299] width 139 height 13
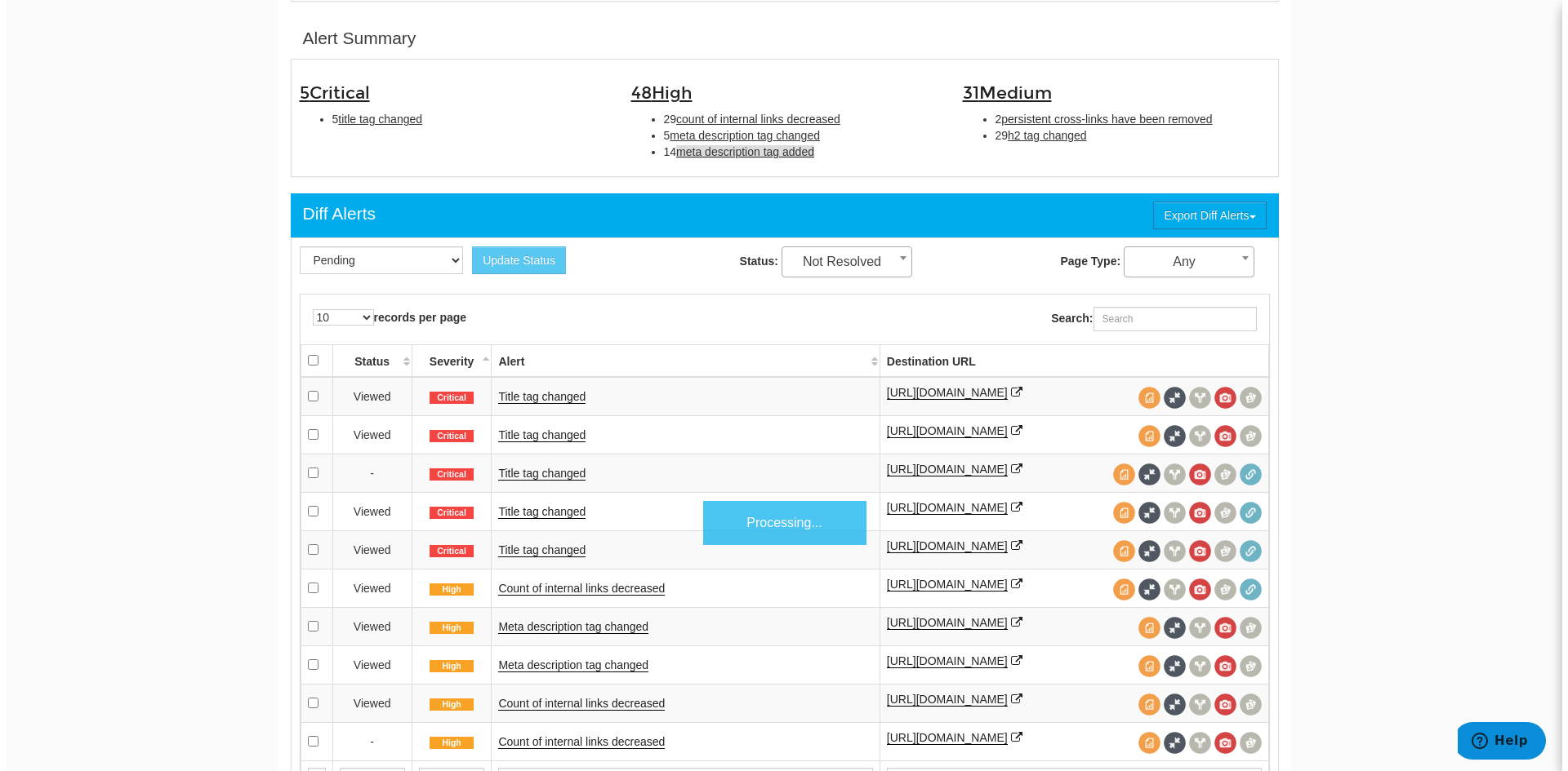
scroll to position [528, 0]
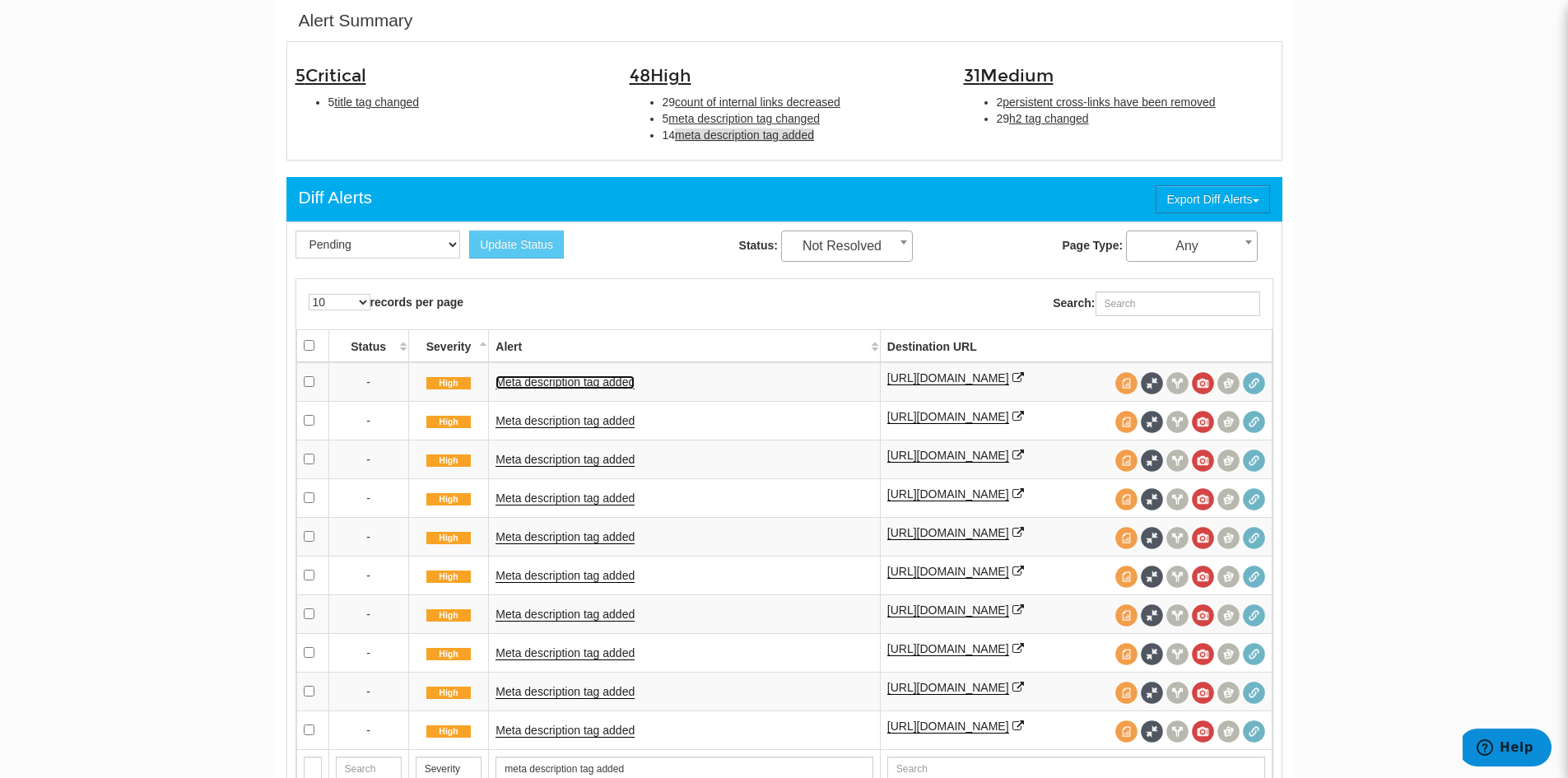
click at [590, 384] on link "Meta description tag added" at bounding box center [565, 382] width 139 height 14
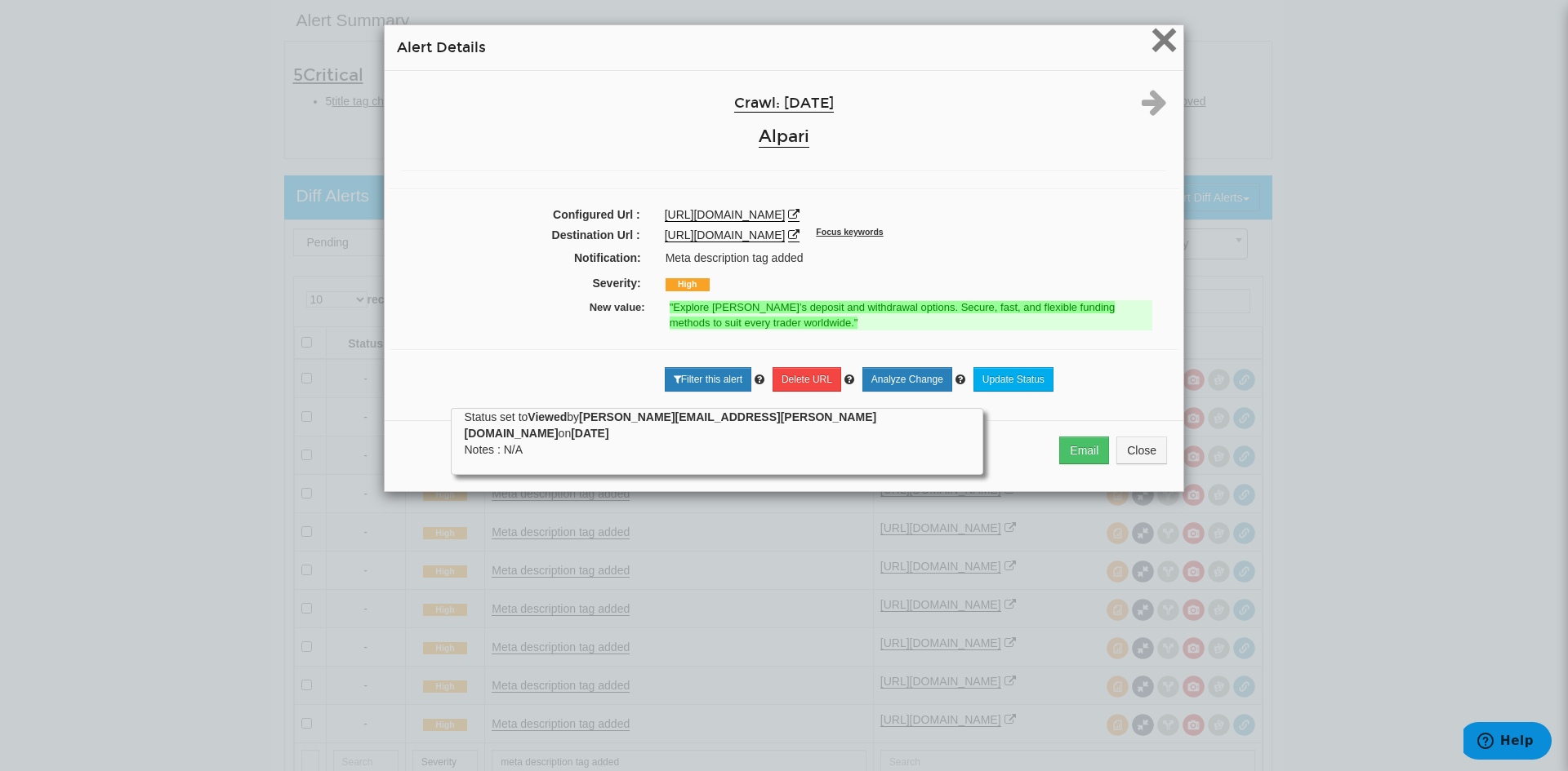
click at [1154, 39] on span "×" at bounding box center [1164, 40] width 29 height 55
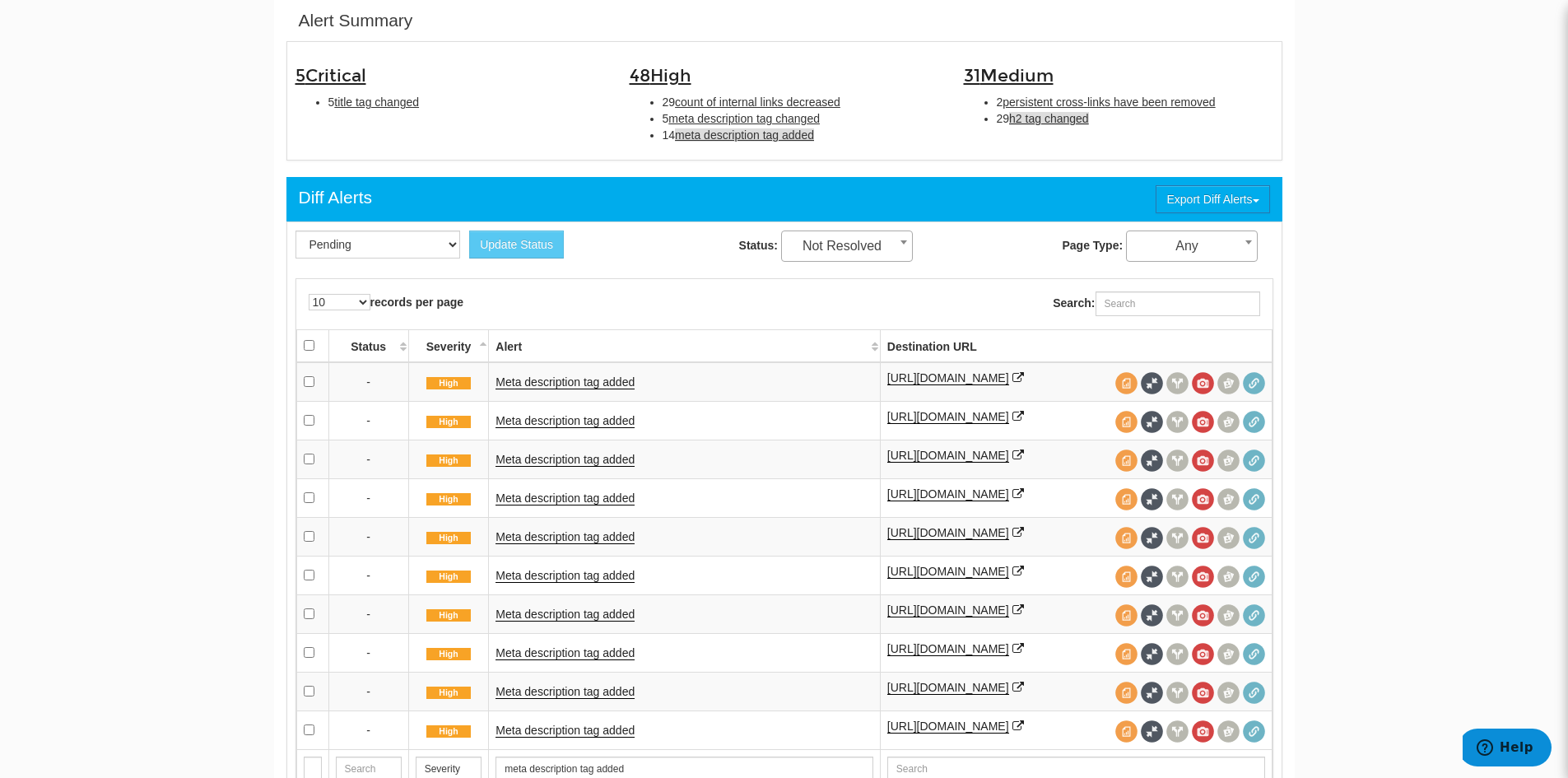
click at [1053, 118] on span "h2 tag changed" at bounding box center [1050, 118] width 80 height 13
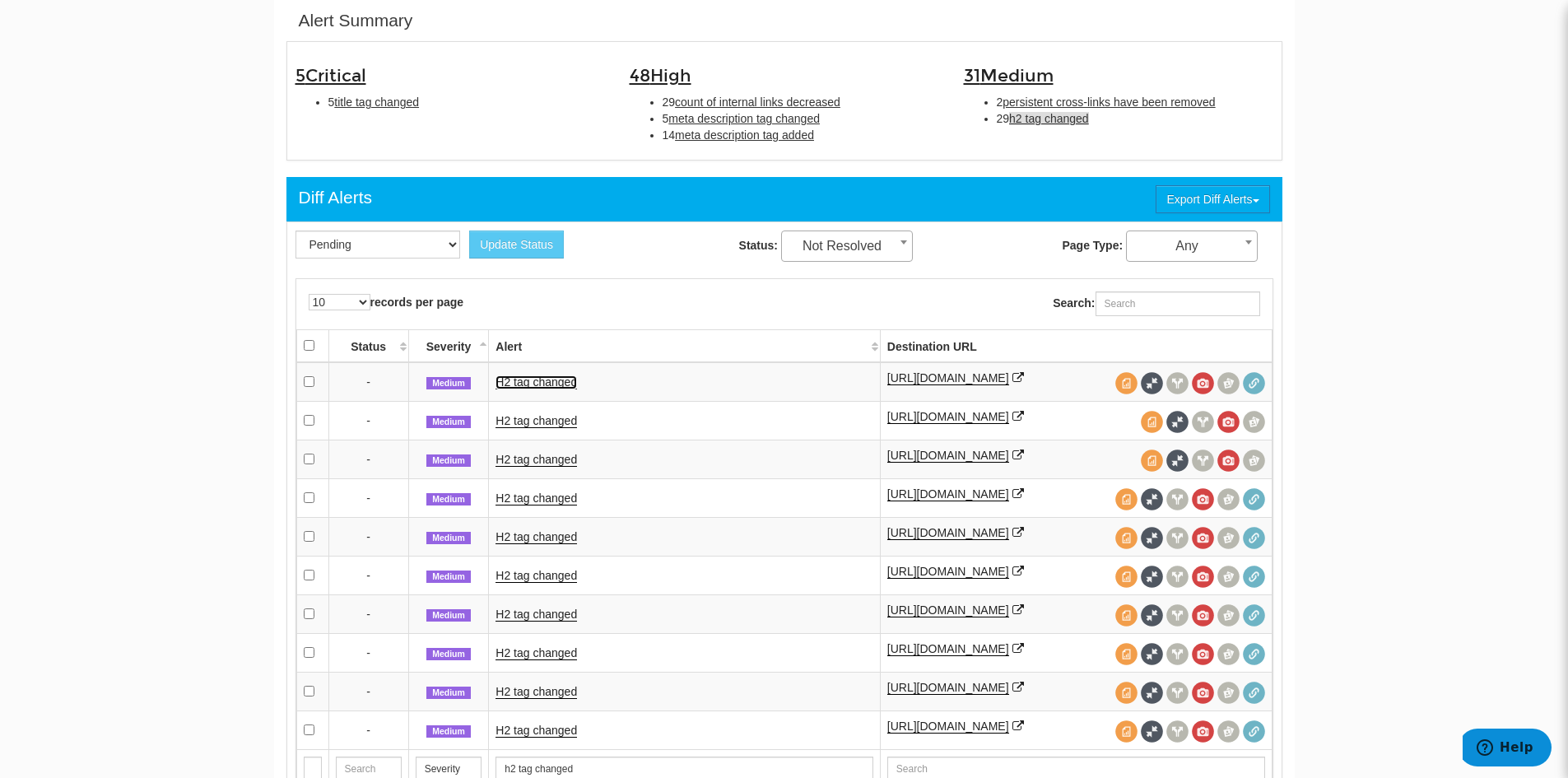
click at [555, 379] on link "H2 tag changed" at bounding box center [537, 382] width 82 height 14
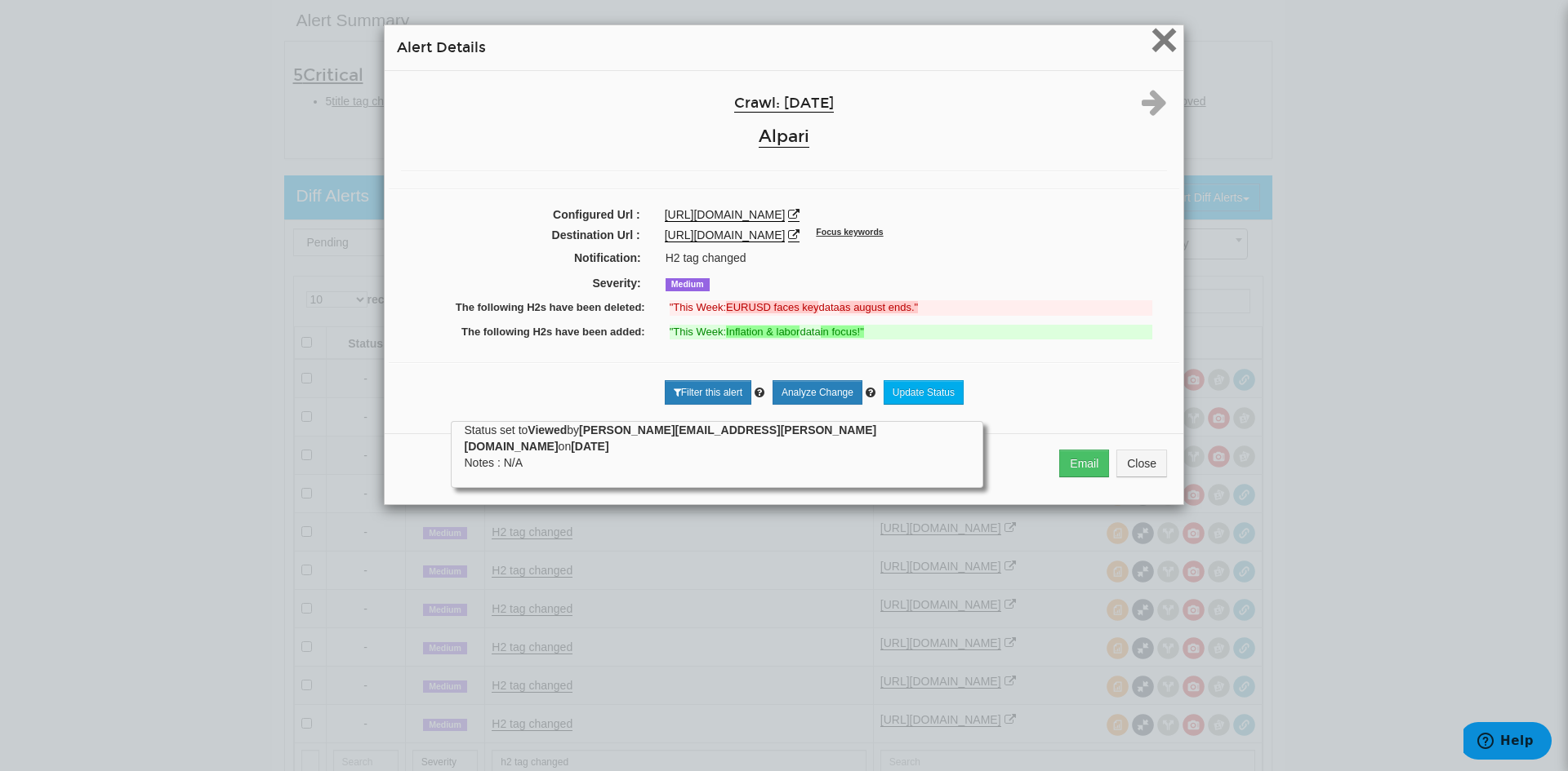
click at [1159, 39] on span "×" at bounding box center [1164, 40] width 29 height 55
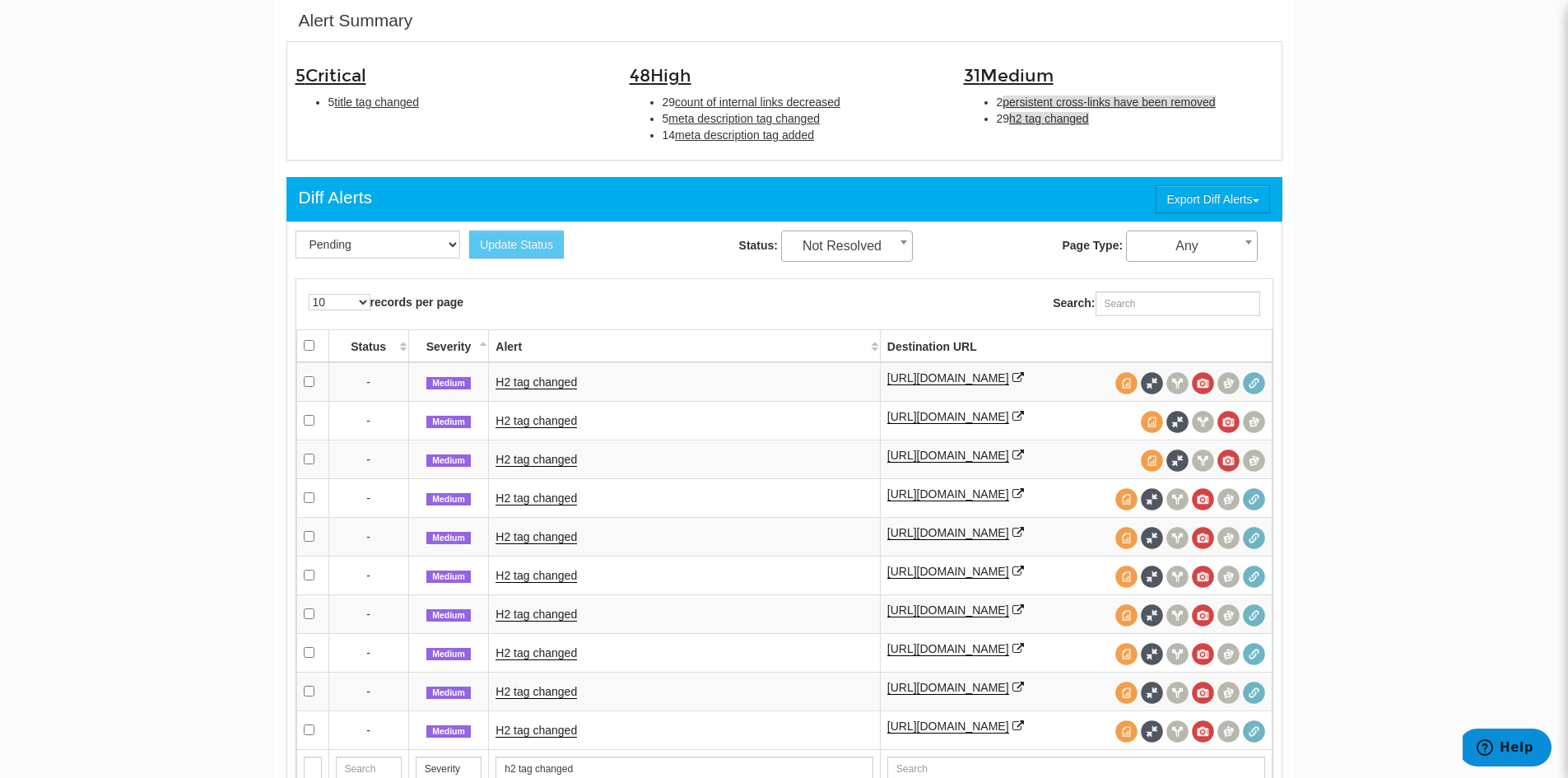
click at [1101, 106] on span "persistent cross-links have been removed" at bounding box center [1109, 102] width 213 height 13
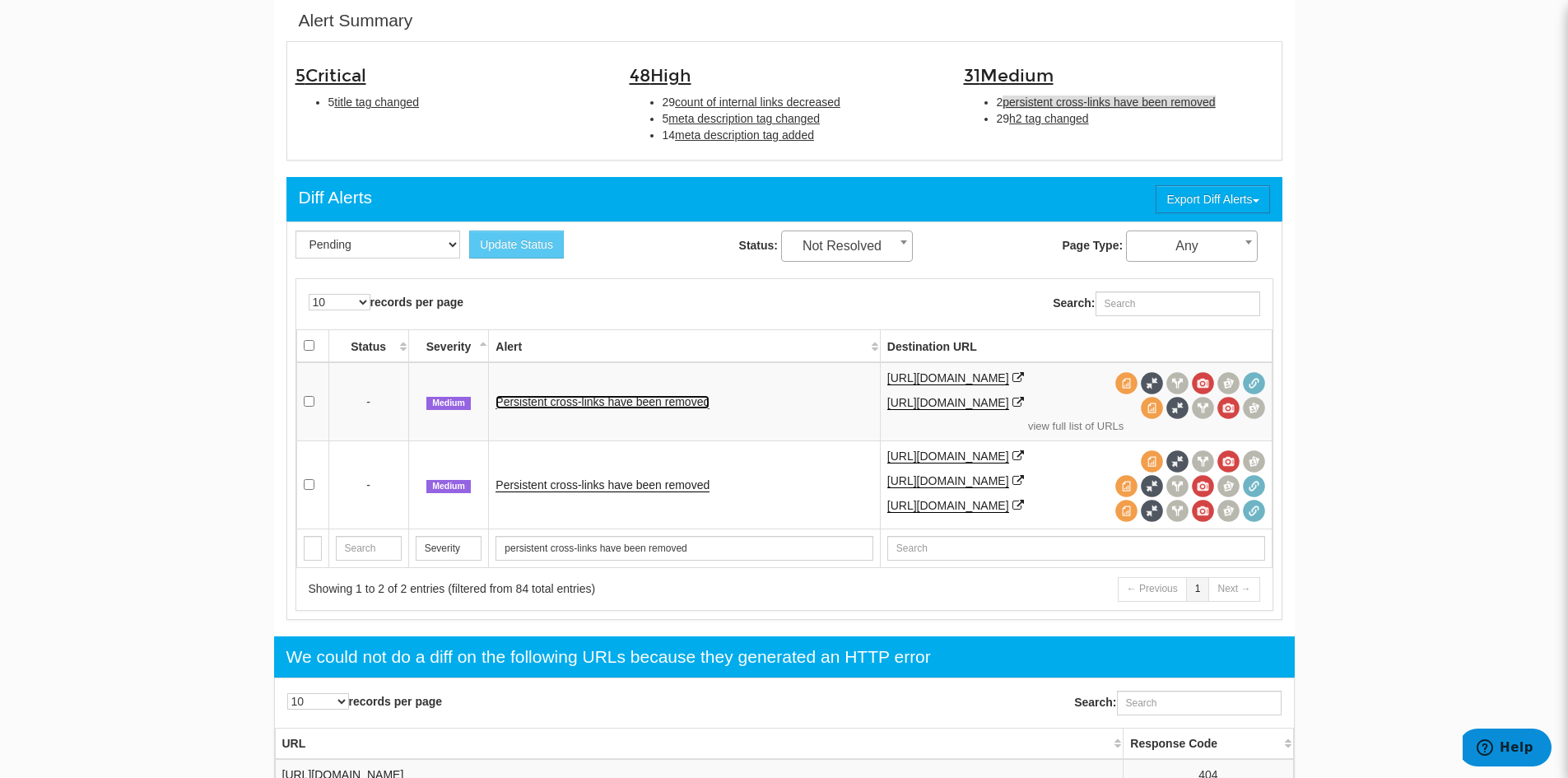
click at [677, 402] on link "Persistent cross-links have been removed" at bounding box center [602, 401] width 214 height 14
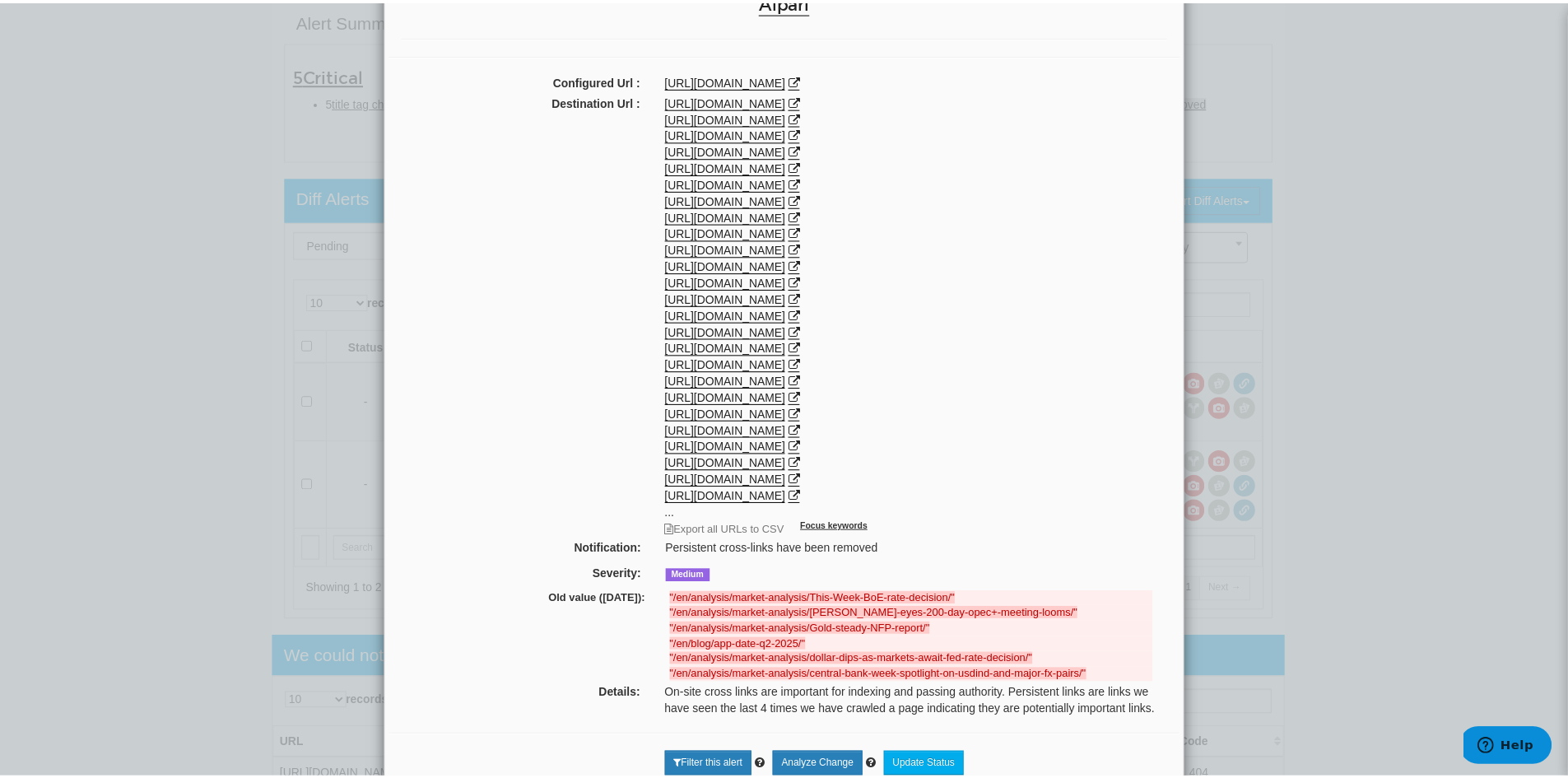
scroll to position [0, 0]
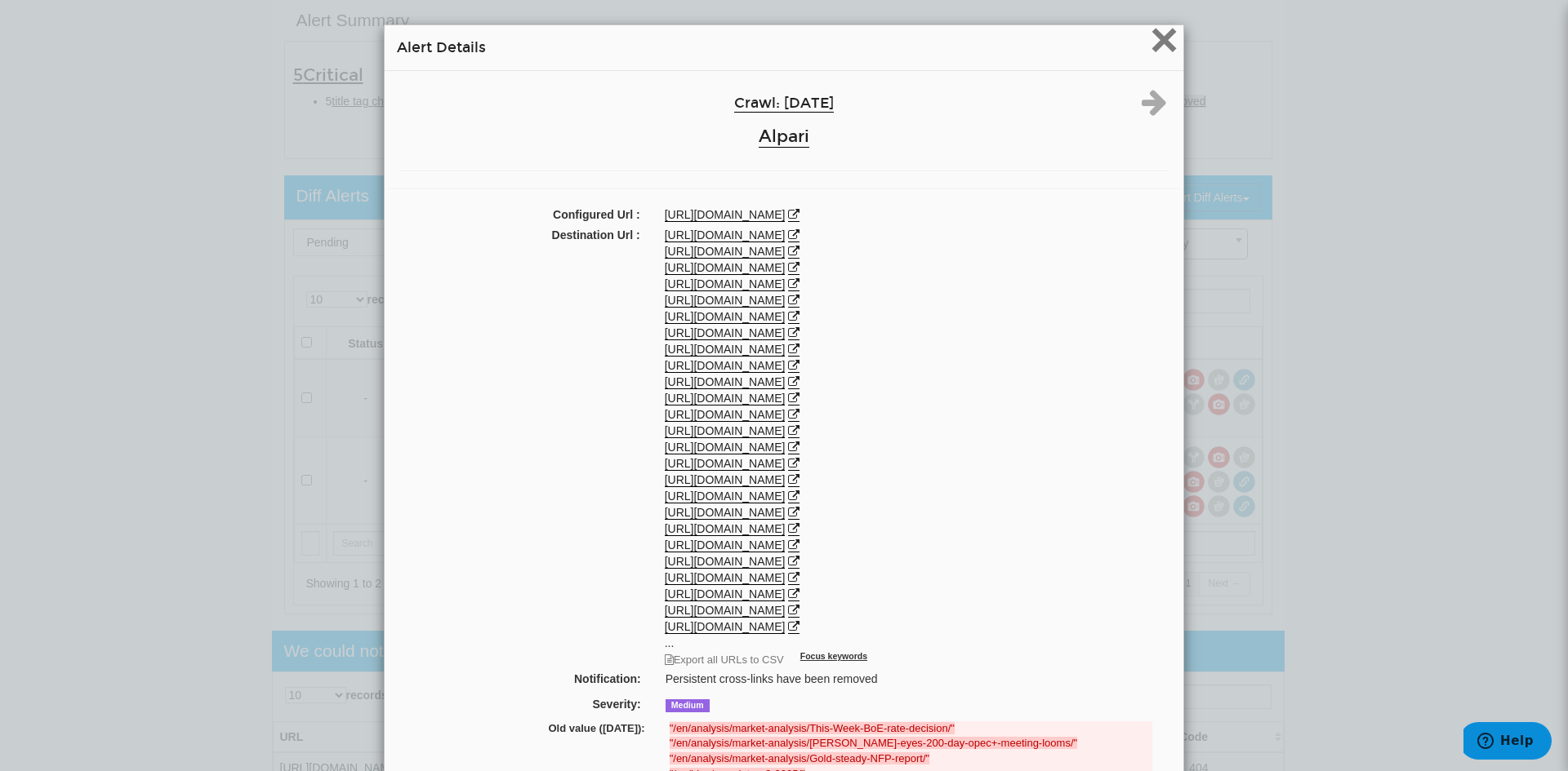
click at [1153, 37] on span "×" at bounding box center [1164, 40] width 29 height 55
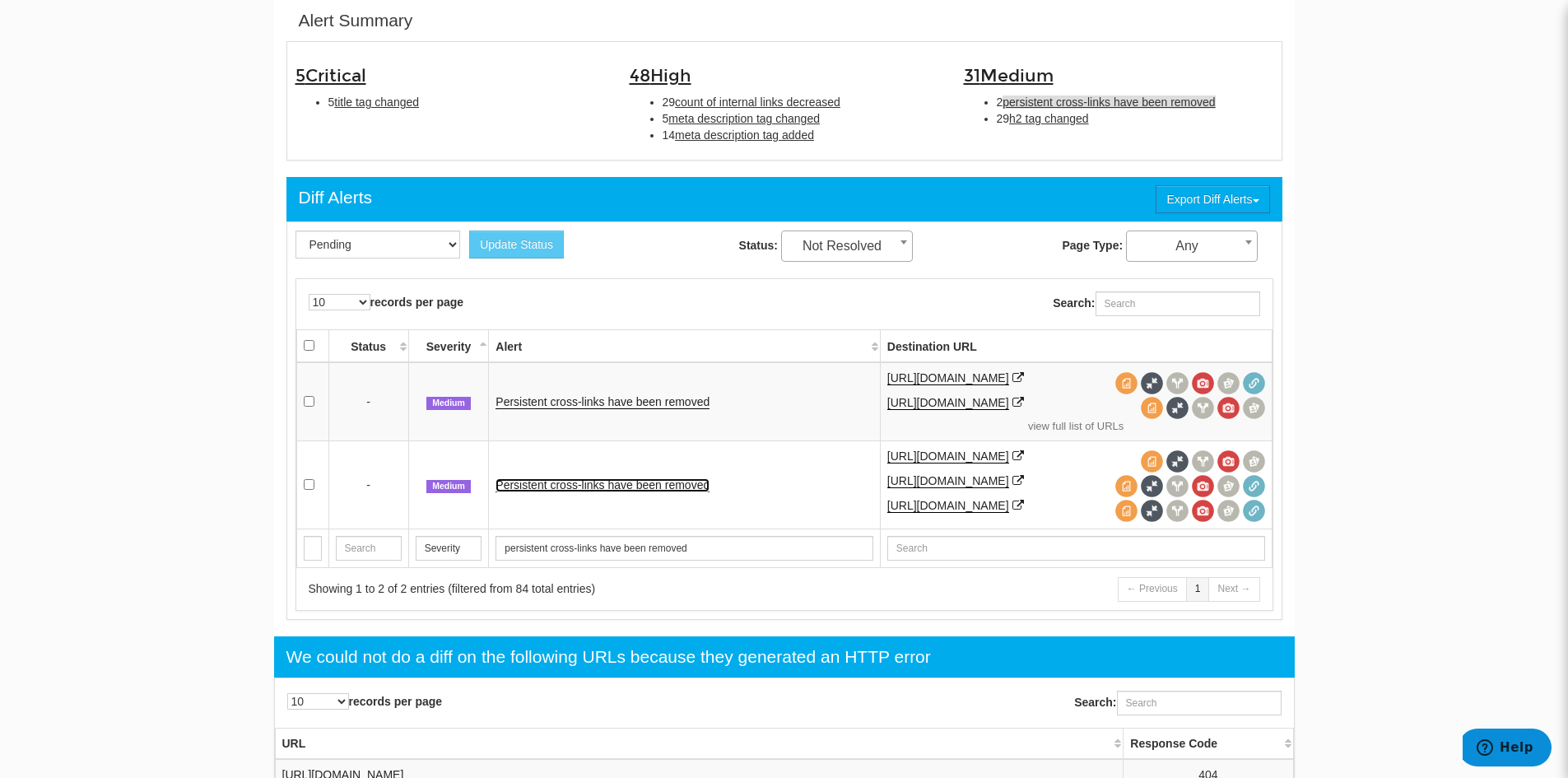
click at [678, 482] on link "Persistent cross-links have been removed" at bounding box center [602, 485] width 214 height 14
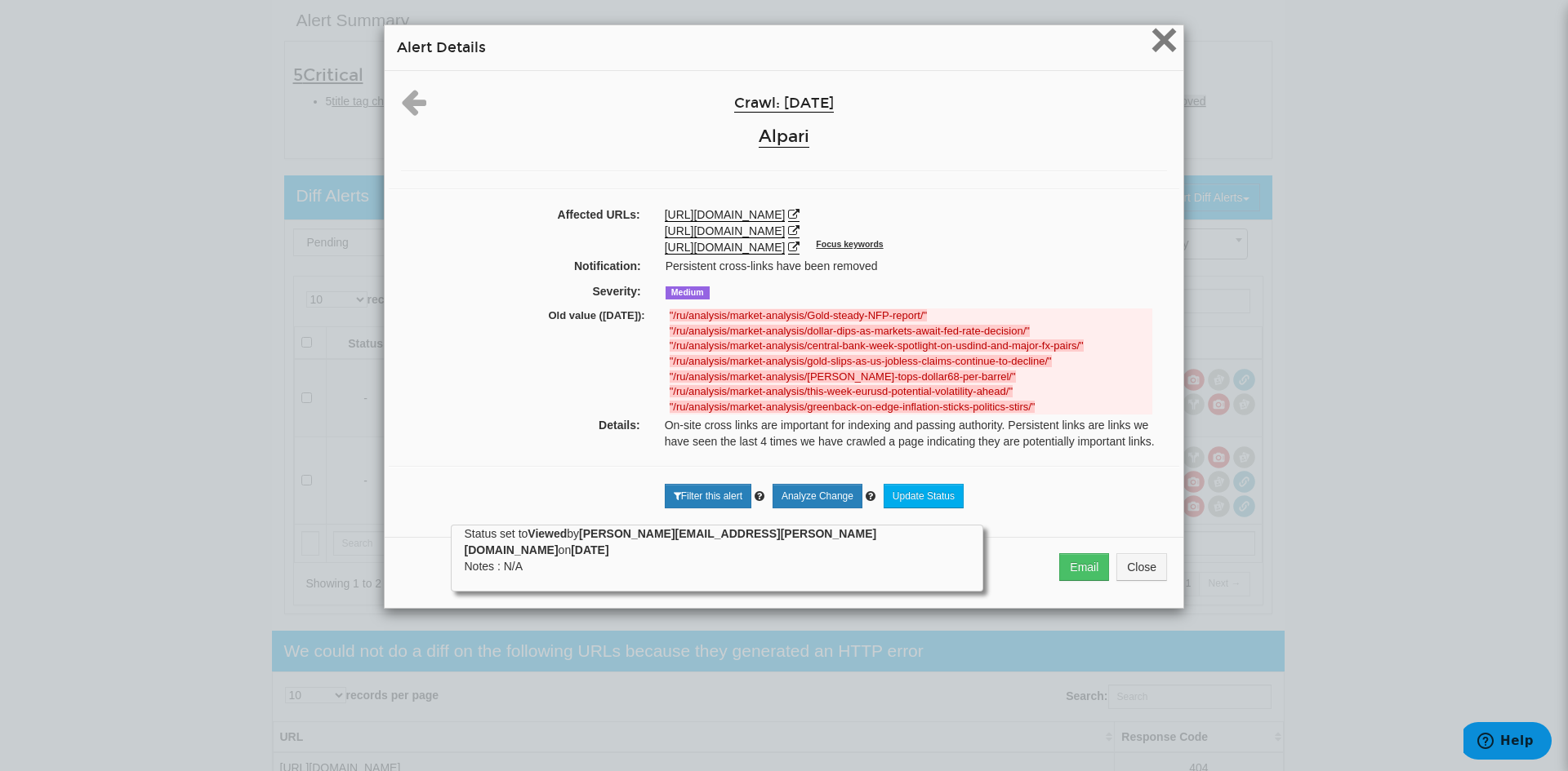
click at [1155, 33] on span "×" at bounding box center [1164, 40] width 29 height 55
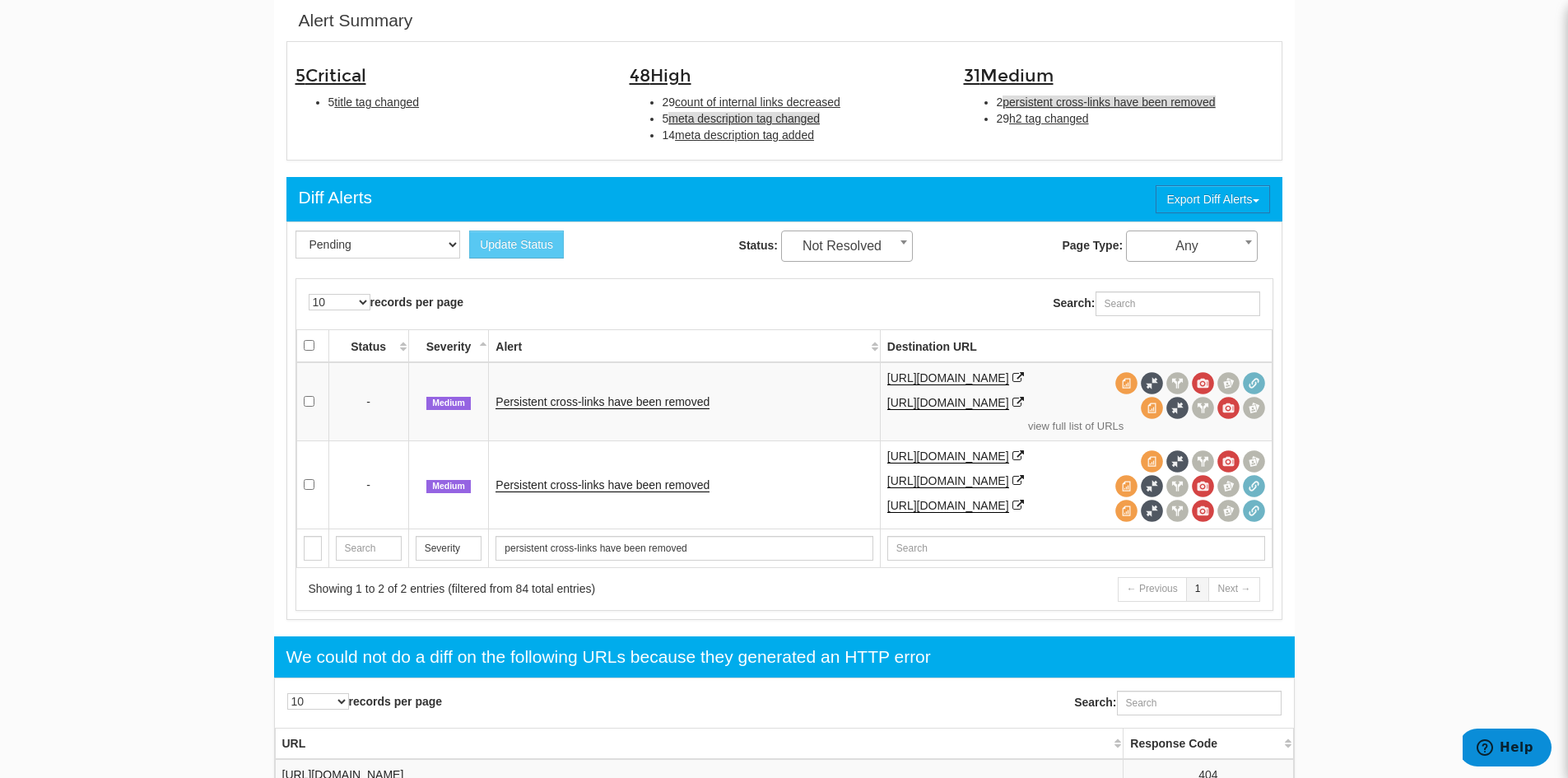
click at [733, 118] on span "meta description tag changed" at bounding box center [744, 118] width 152 height 13
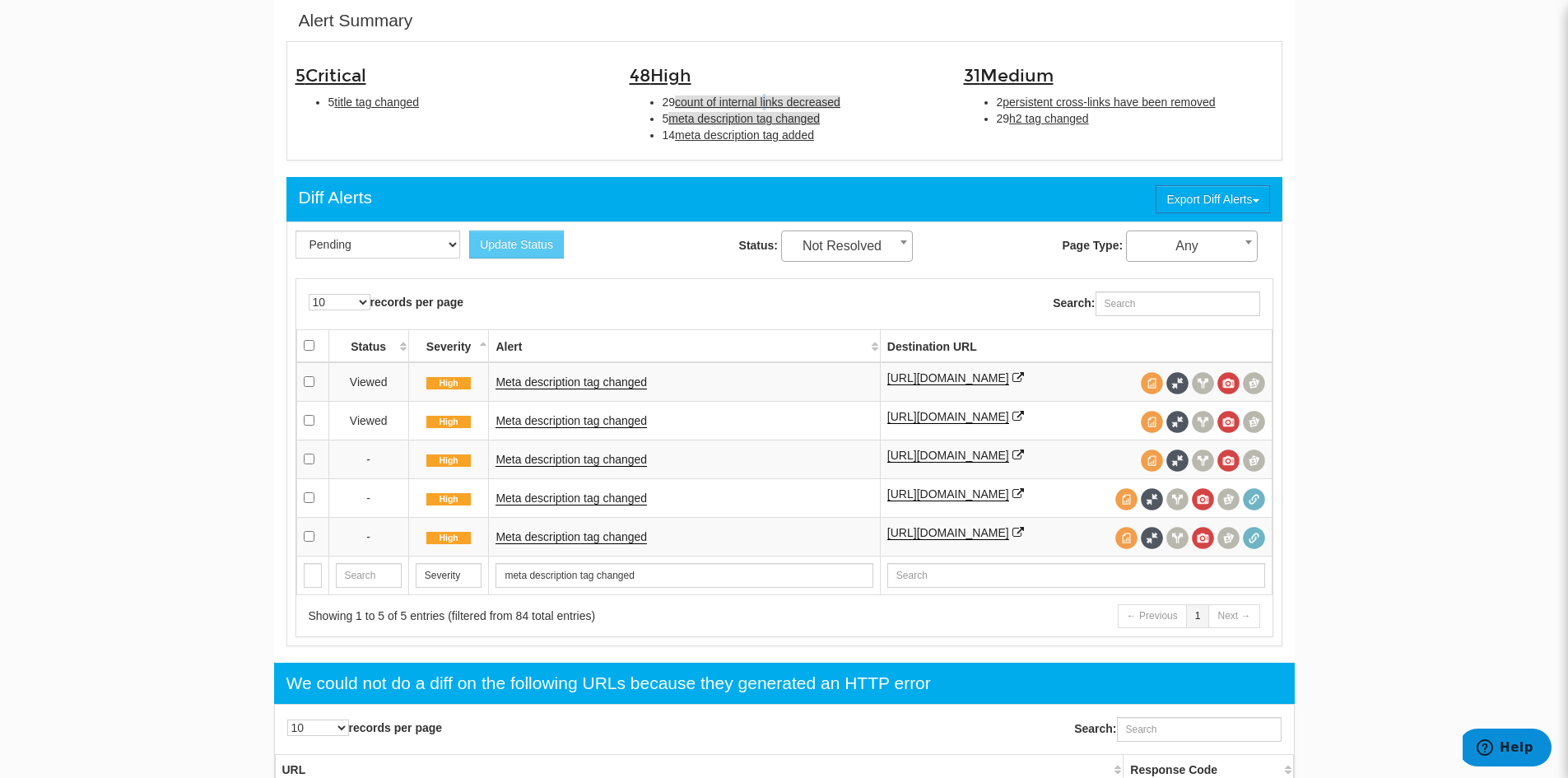
click at [768, 100] on span "count of internal links decreased" at bounding box center [758, 102] width 166 height 13
type input "count of internal links decreased"
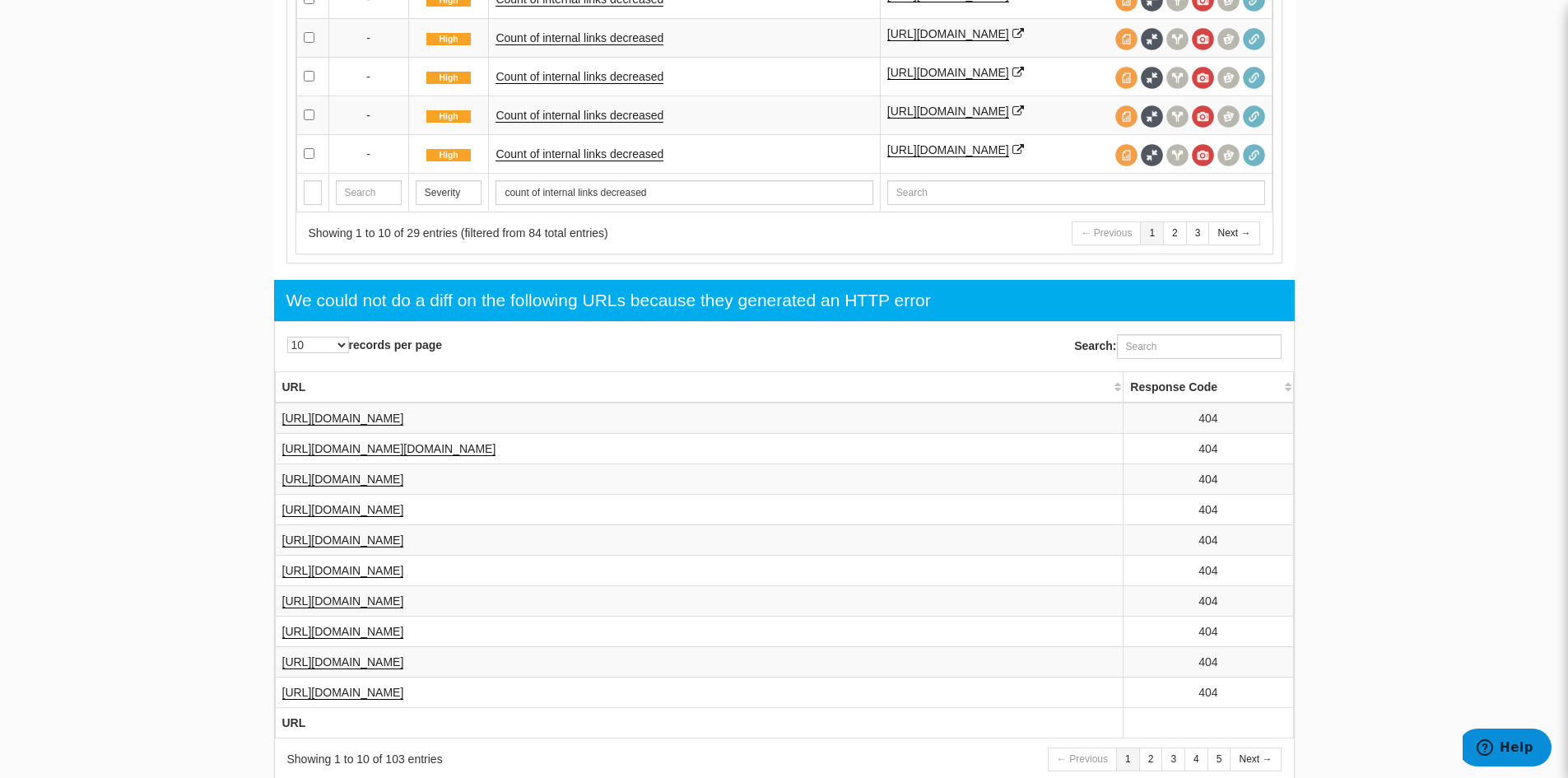
scroll to position [945, 0]
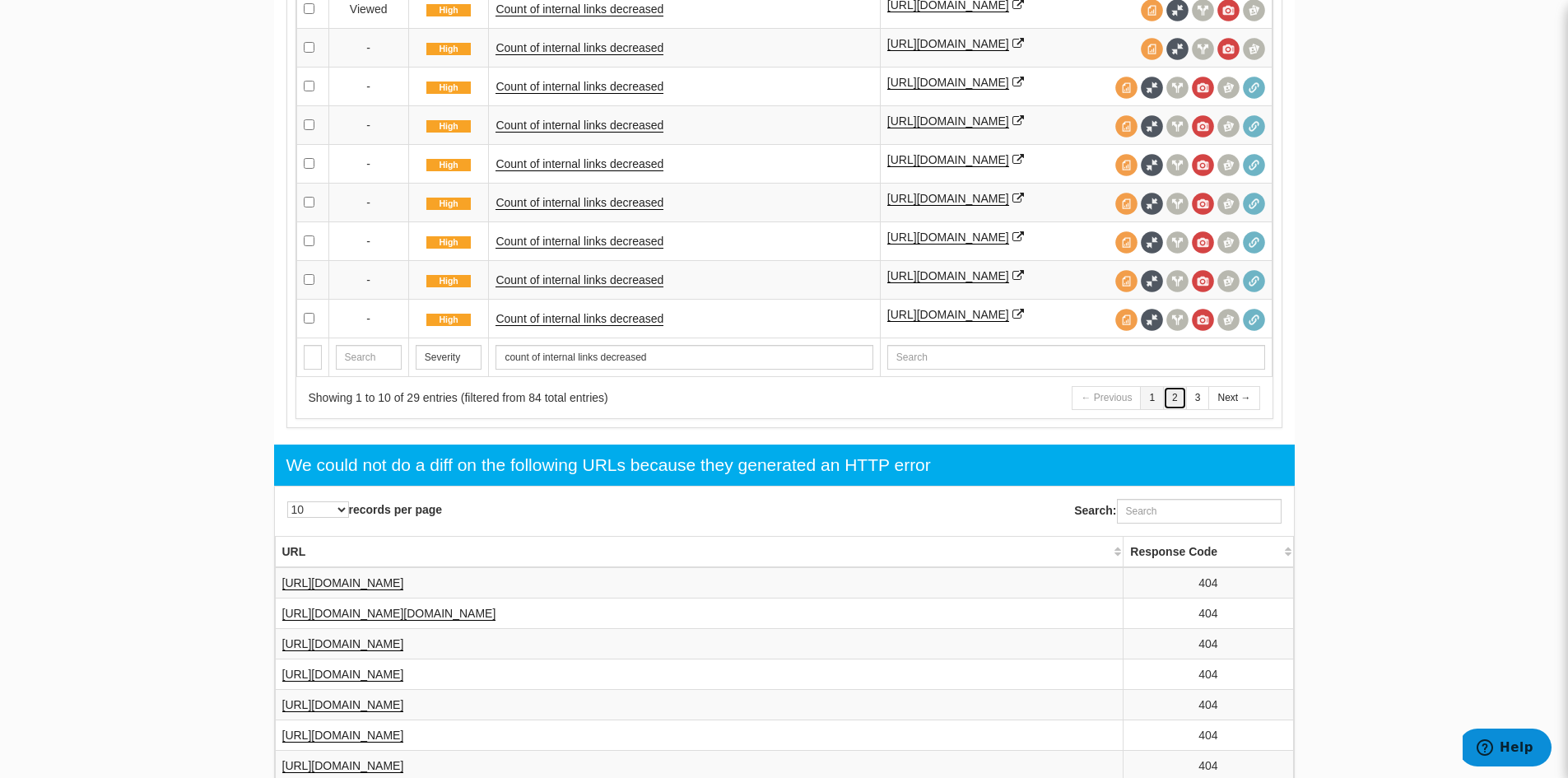
click at [1174, 401] on link "2" at bounding box center [1175, 398] width 24 height 24
click at [551, 168] on link "Count of internal links decreased" at bounding box center [579, 164] width 168 height 14
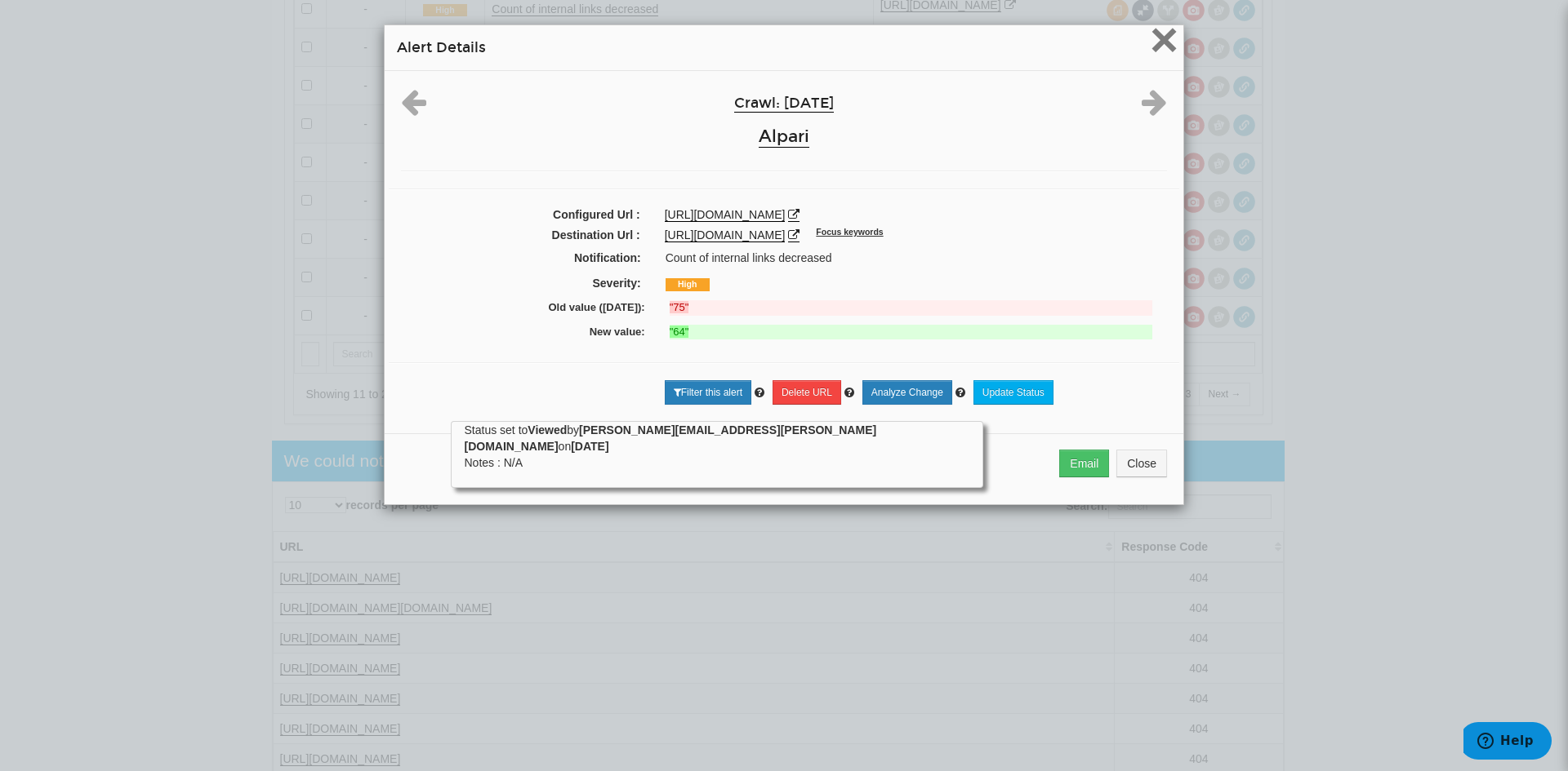
click at [1158, 39] on span "×" at bounding box center [1164, 40] width 29 height 55
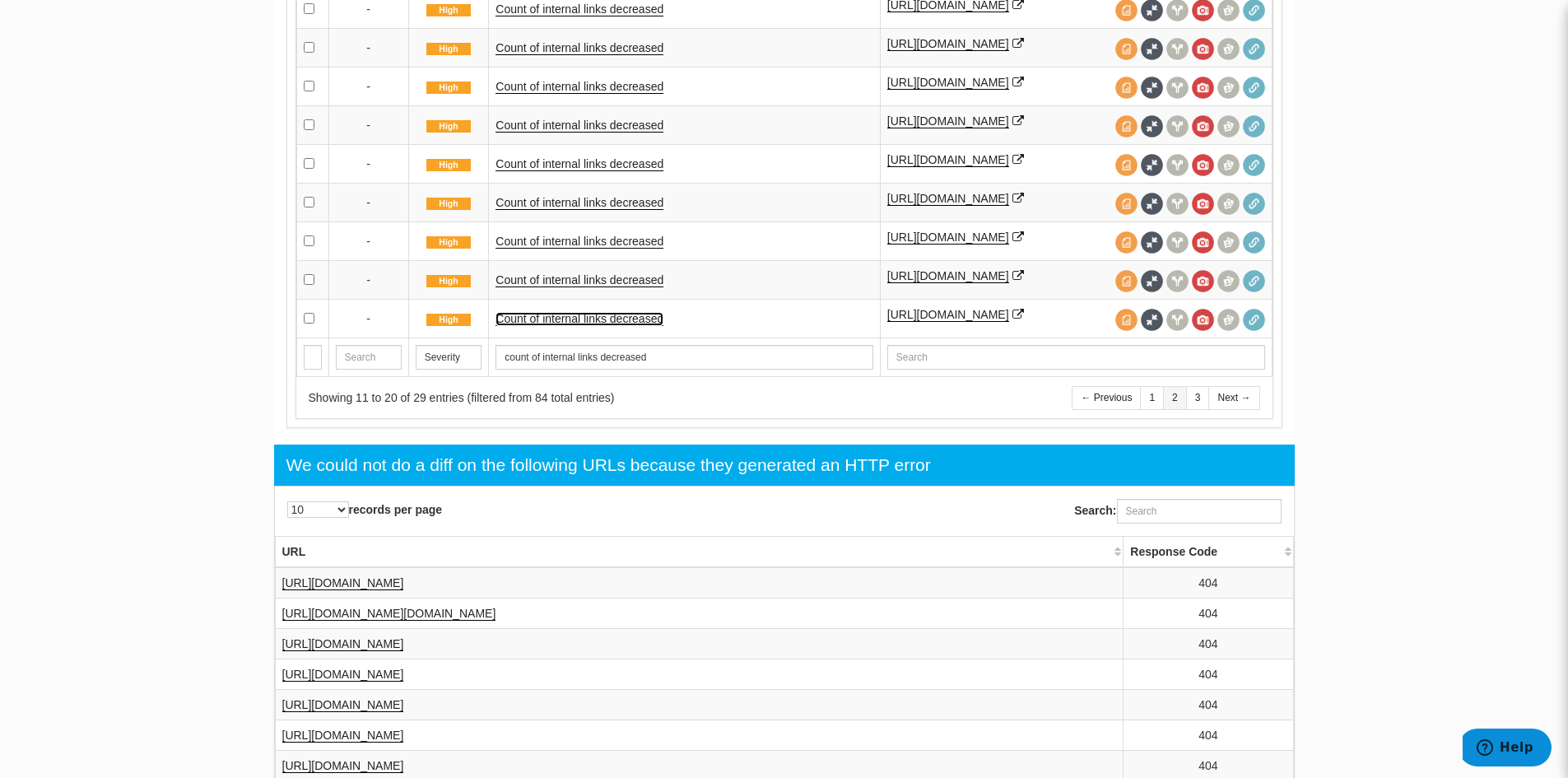
click at [628, 322] on link "Count of internal links decreased" at bounding box center [579, 318] width 168 height 14
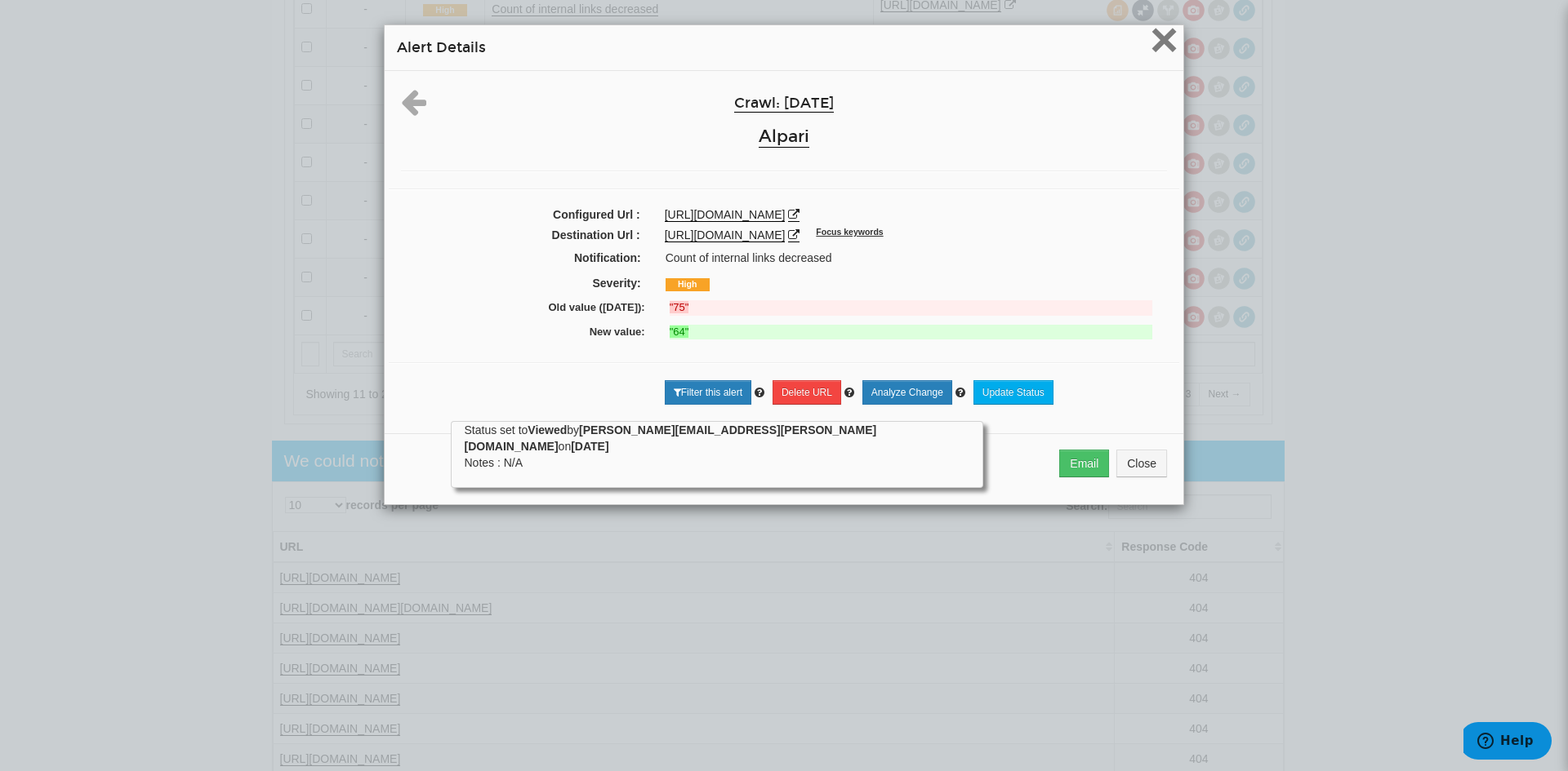
click at [1157, 36] on span "×" at bounding box center [1164, 40] width 29 height 55
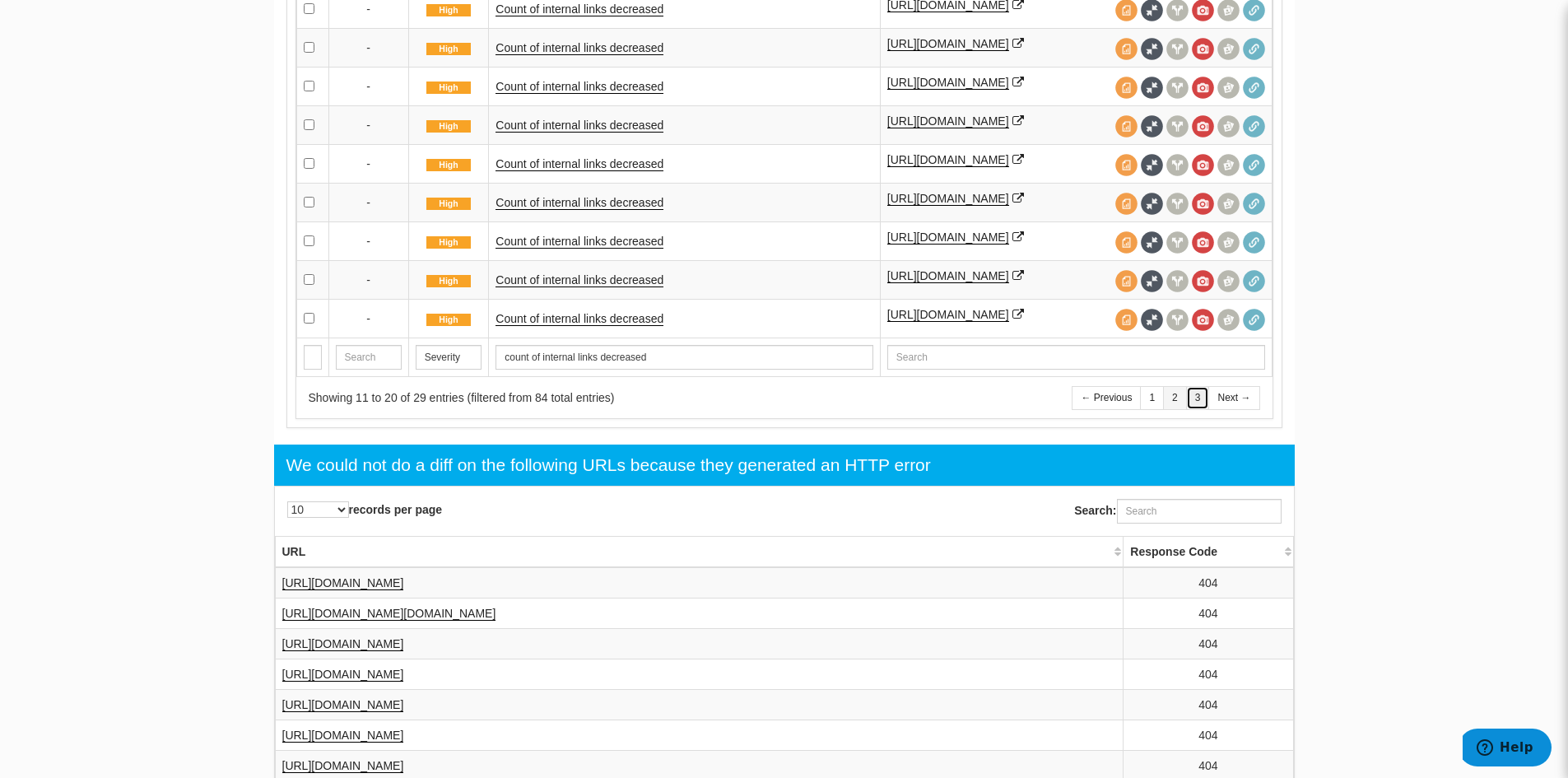
click at [1201, 393] on link "3" at bounding box center [1198, 398] width 24 height 24
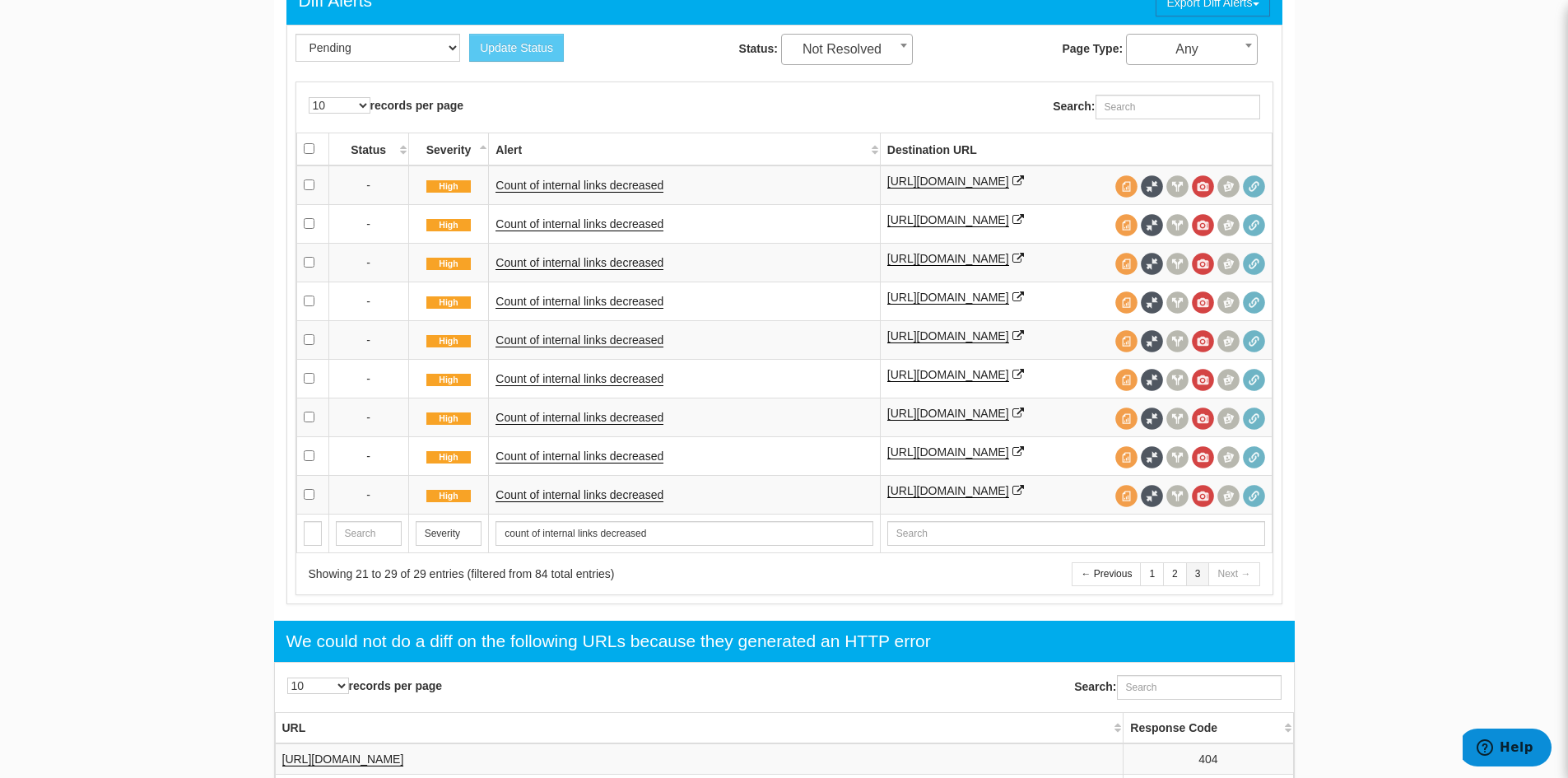
scroll to position [533, 0]
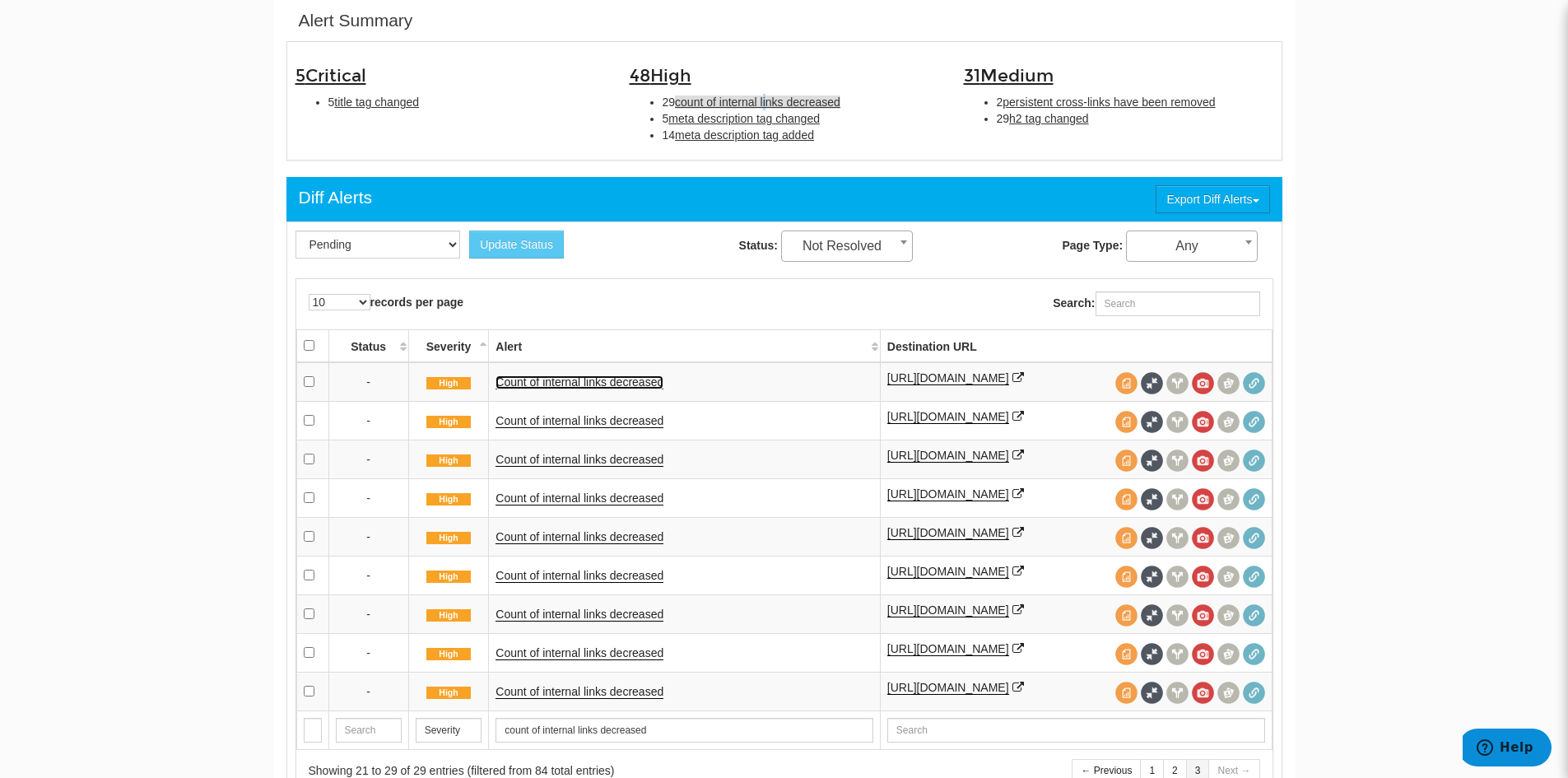
click at [590, 379] on link "Count of internal links decreased" at bounding box center [579, 382] width 168 height 14
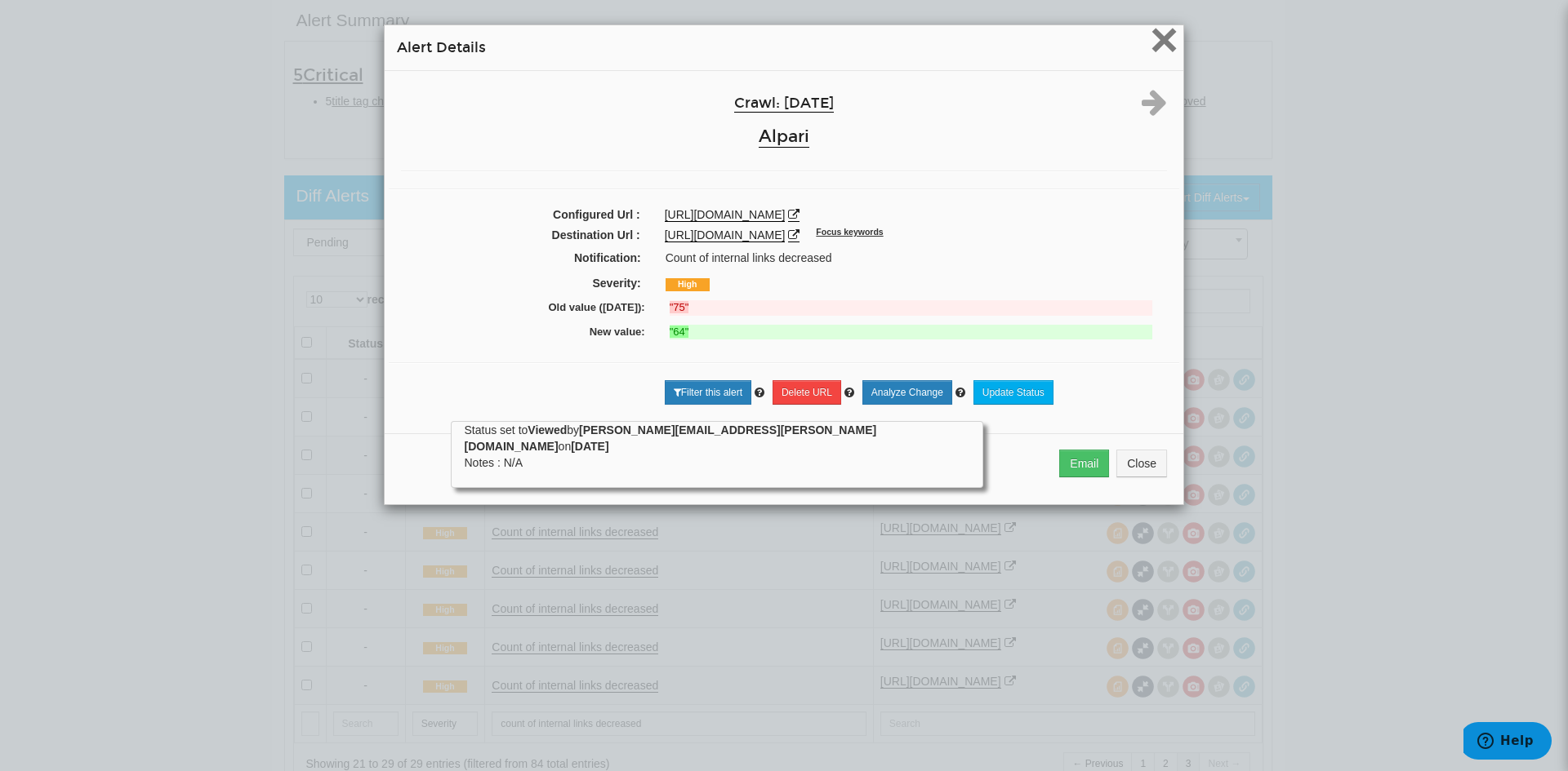
click at [1165, 32] on span "×" at bounding box center [1164, 40] width 29 height 55
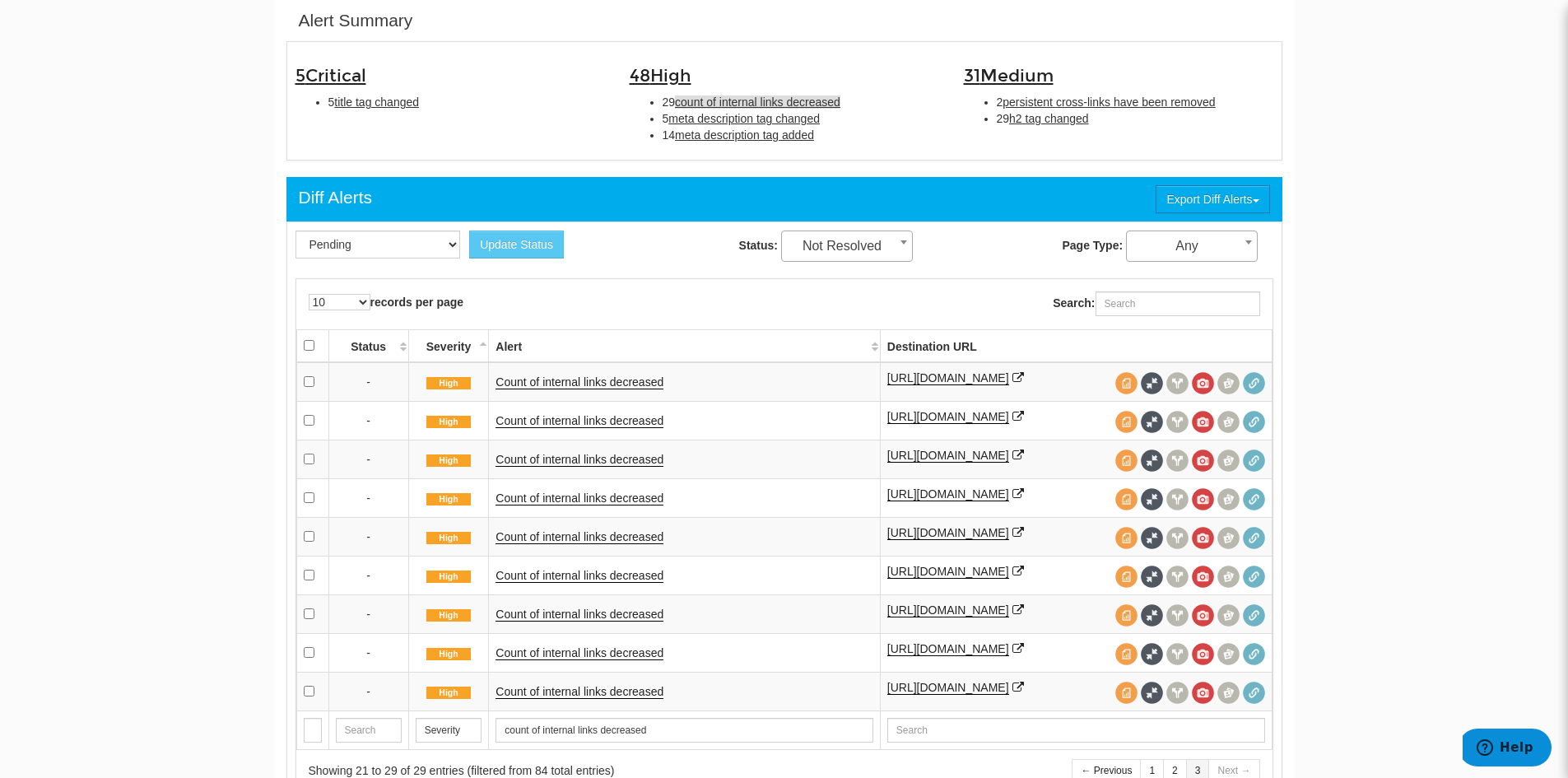
click at [360, 91] on div "5 Critical 5 title tag changed" at bounding box center [449, 84] width 334 height 68
